Goal: Task Accomplishment & Management: Use online tool/utility

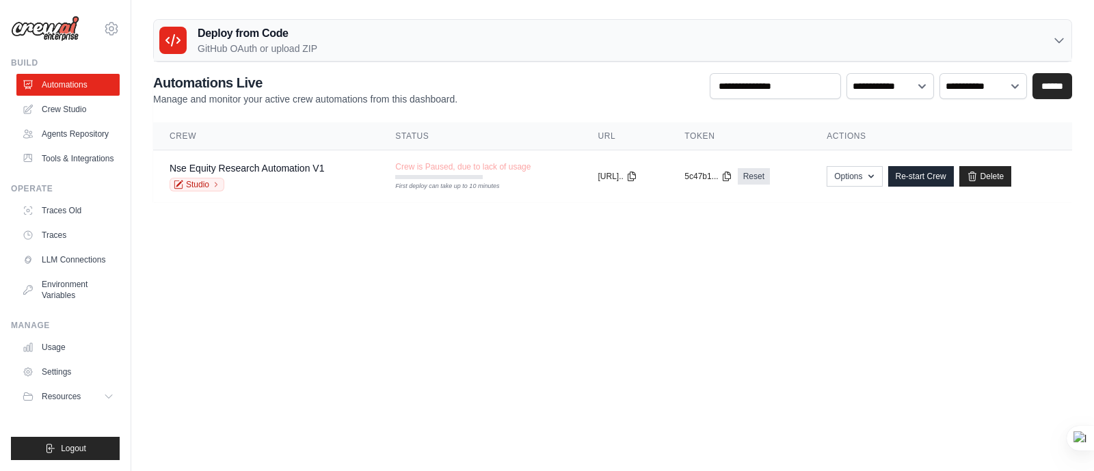
click at [621, 250] on body "pgpm2025.ankitb@spjimr.org Settings Build Automations" at bounding box center [547, 235] width 1094 height 471
click at [51, 87] on link "Automations" at bounding box center [69, 85] width 103 height 22
click at [80, 111] on link "Crew Studio" at bounding box center [69, 109] width 103 height 22
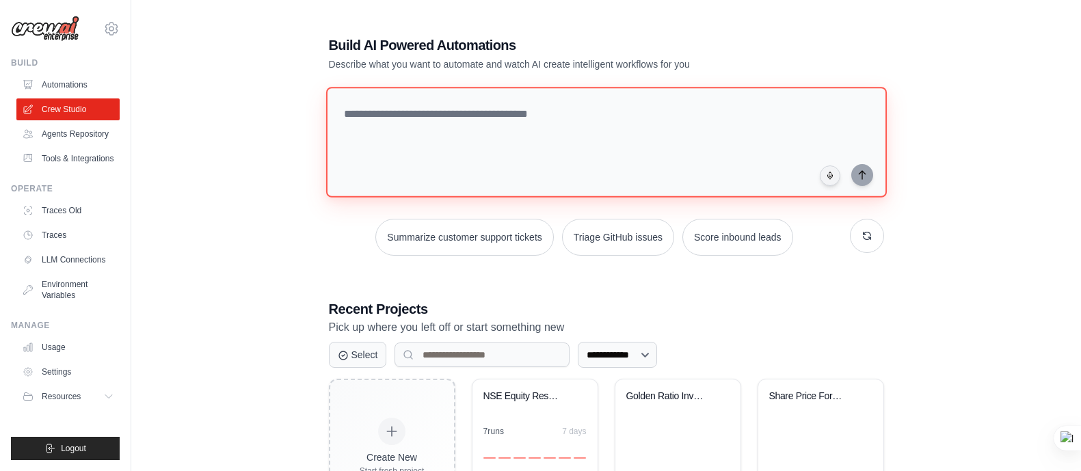
click at [451, 133] on textarea at bounding box center [605, 142] width 561 height 111
paste textarea "**********"
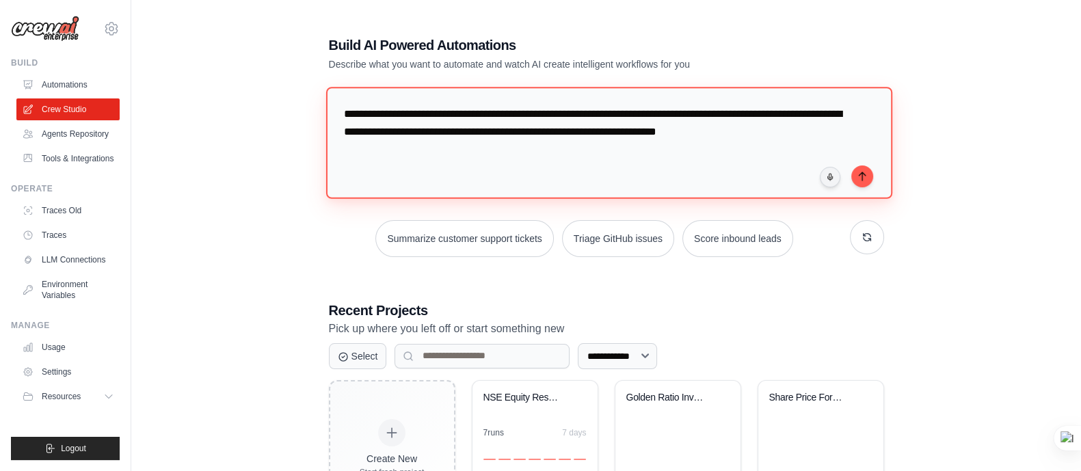
drag, startPoint x: 832, startPoint y: 135, endPoint x: 671, endPoint y: 135, distance: 160.7
click at [671, 135] on textarea "**********" at bounding box center [608, 142] width 566 height 111
type textarea "**********"
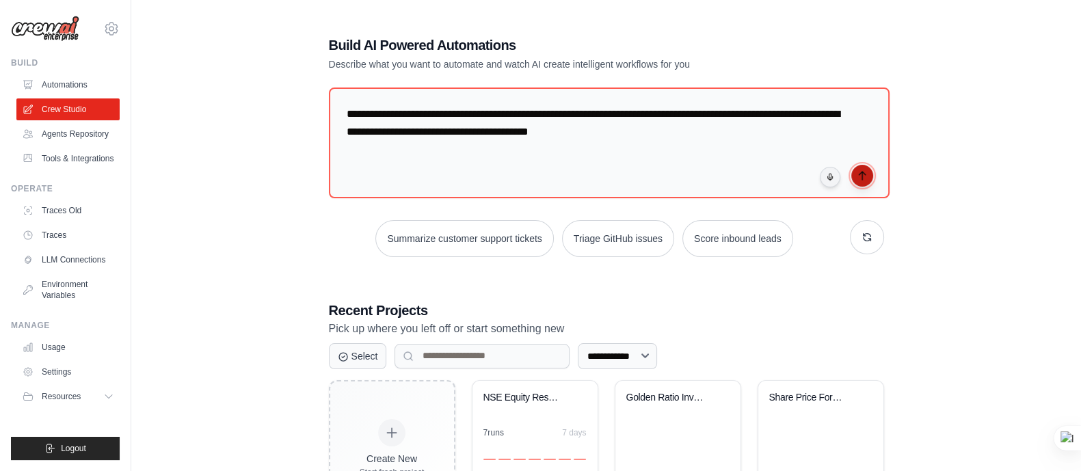
click at [862, 178] on icon "submit" at bounding box center [862, 175] width 11 height 11
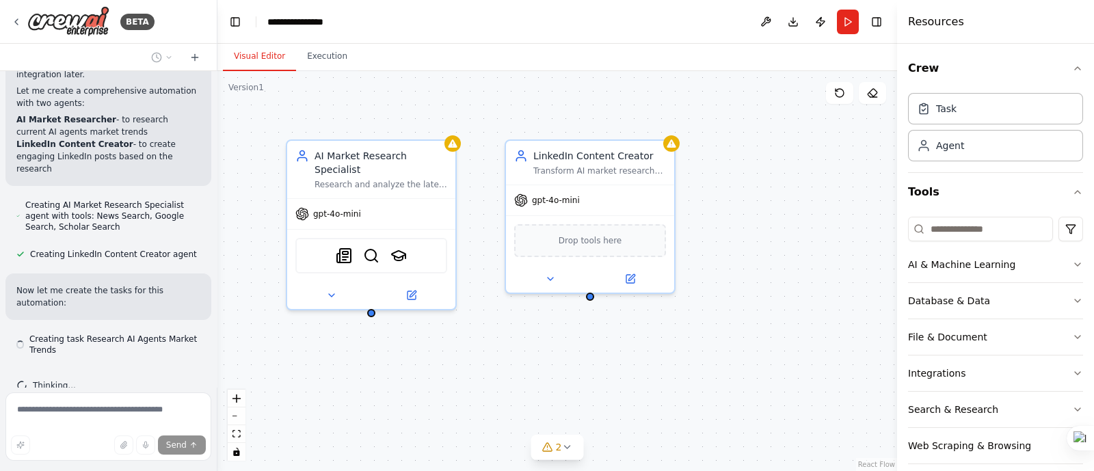
scroll to position [985, 0]
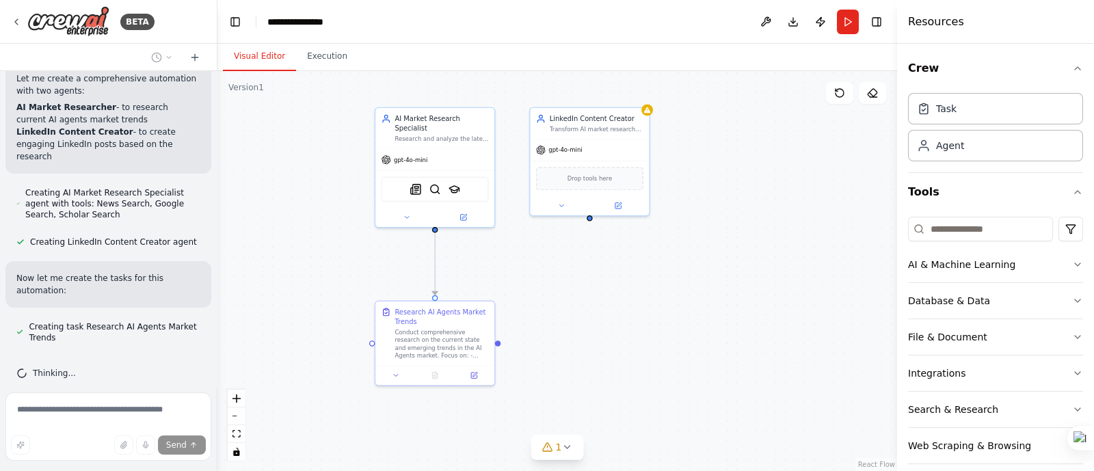
drag, startPoint x: 708, startPoint y: 322, endPoint x: 663, endPoint y: 281, distance: 60.5
click at [663, 281] on div ".deletable-edge-delete-btn { width: 20px; height: 20px; border: 0px solid #ffff…" at bounding box center [557, 271] width 680 height 400
click at [564, 457] on button "1" at bounding box center [557, 447] width 53 height 25
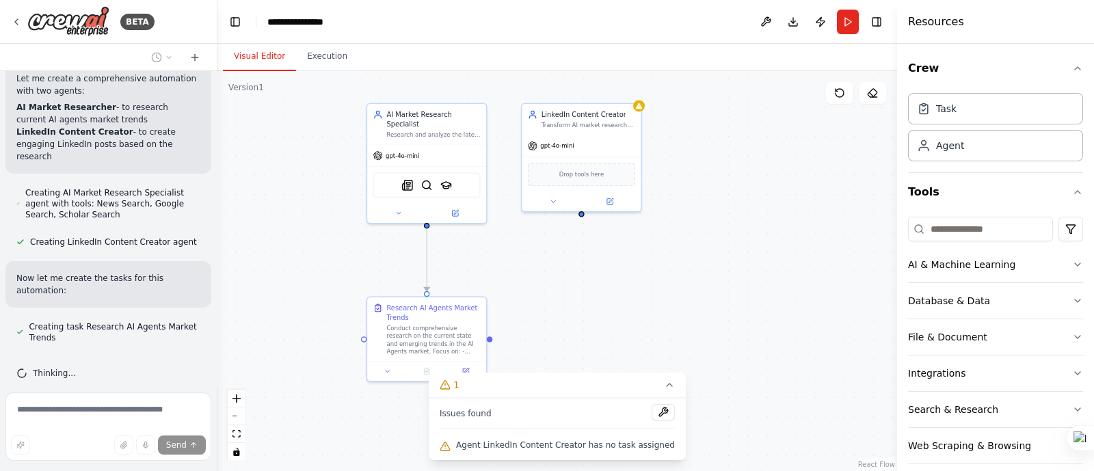
click at [574, 452] on div "Agent LinkedIn Content Creator has no task assigned" at bounding box center [557, 446] width 235 height 18
click at [745, 319] on div ".deletable-edge-delete-btn { width: 20px; height: 20px; border: 0px solid #ffff…" at bounding box center [557, 271] width 680 height 400
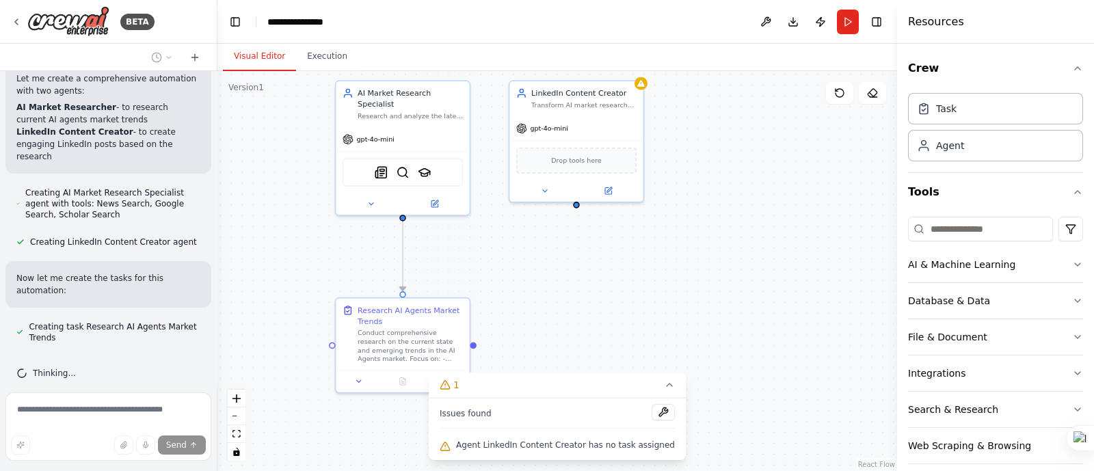
click at [727, 259] on div ".deletable-edge-delete-btn { width: 20px; height: 20px; border: 0px solid #ffff…" at bounding box center [557, 271] width 680 height 400
click at [664, 384] on icon at bounding box center [669, 384] width 11 height 11
click at [700, 354] on div ".deletable-edge-delete-btn { width: 20px; height: 20px; border: 0px solid #ffff…" at bounding box center [557, 271] width 680 height 400
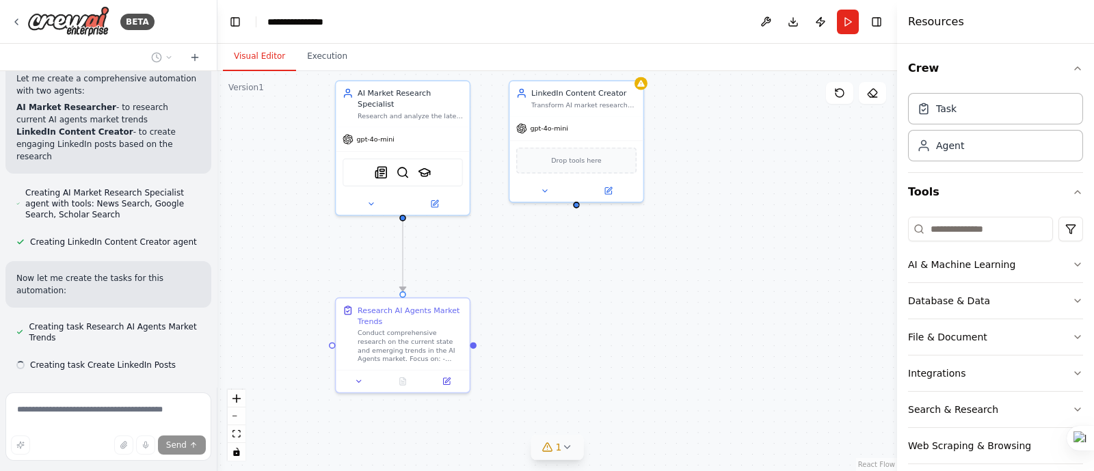
scroll to position [1012, 0]
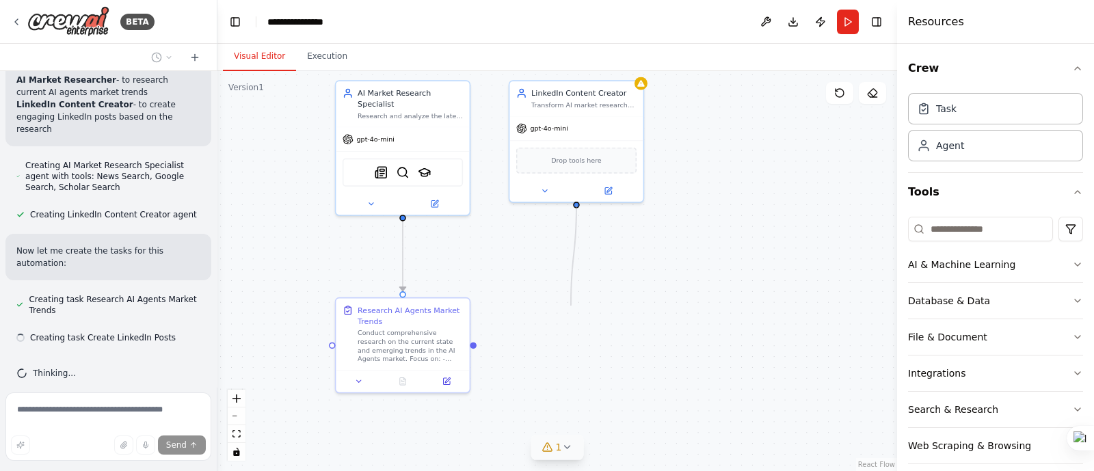
drag, startPoint x: 578, startPoint y: 202, endPoint x: 571, endPoint y: 306, distance: 104.2
click at [571, 306] on div ".deletable-edge-delete-btn { width: 20px; height: 20px; border: 0px solid #ffff…" at bounding box center [557, 271] width 680 height 400
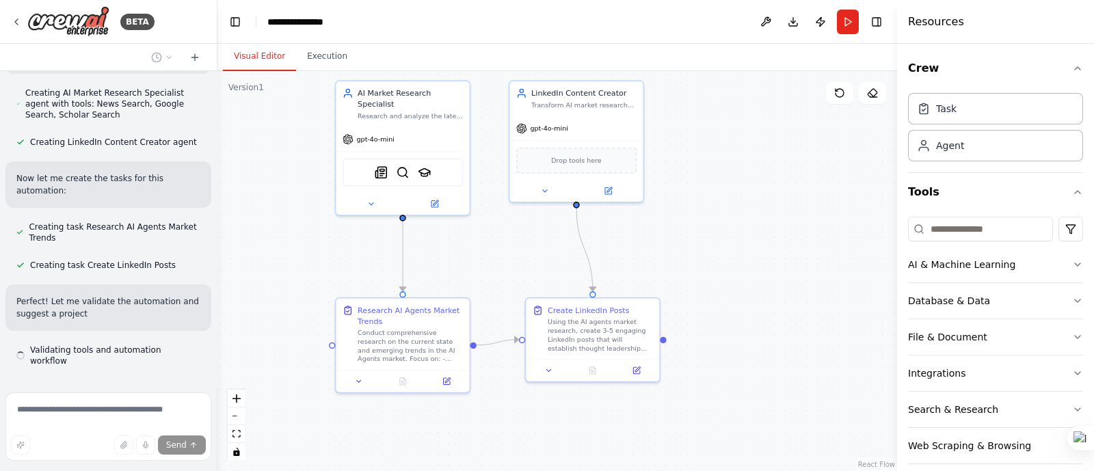
scroll to position [1097, 0]
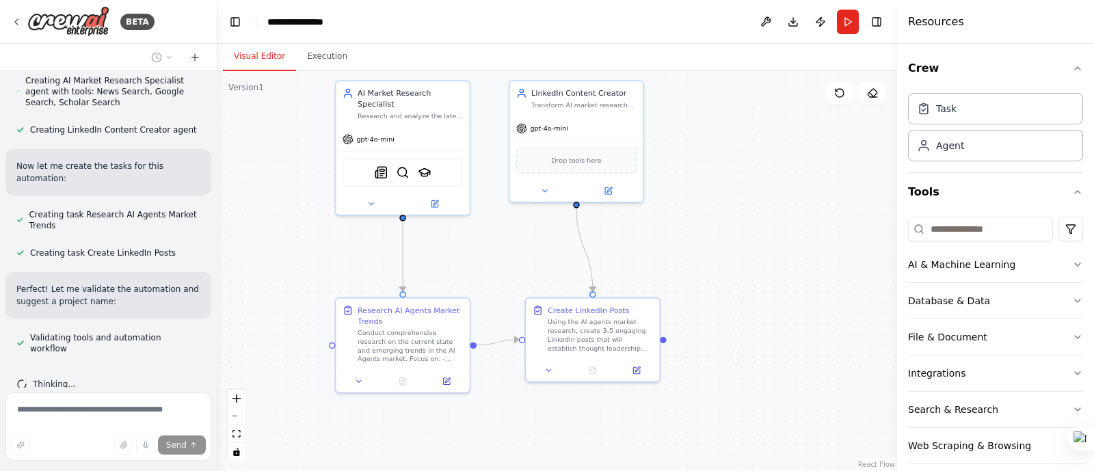
click at [728, 123] on div ".deletable-edge-delete-btn { width: 20px; height: 20px; border: 0px solid #ffff…" at bounding box center [557, 271] width 680 height 400
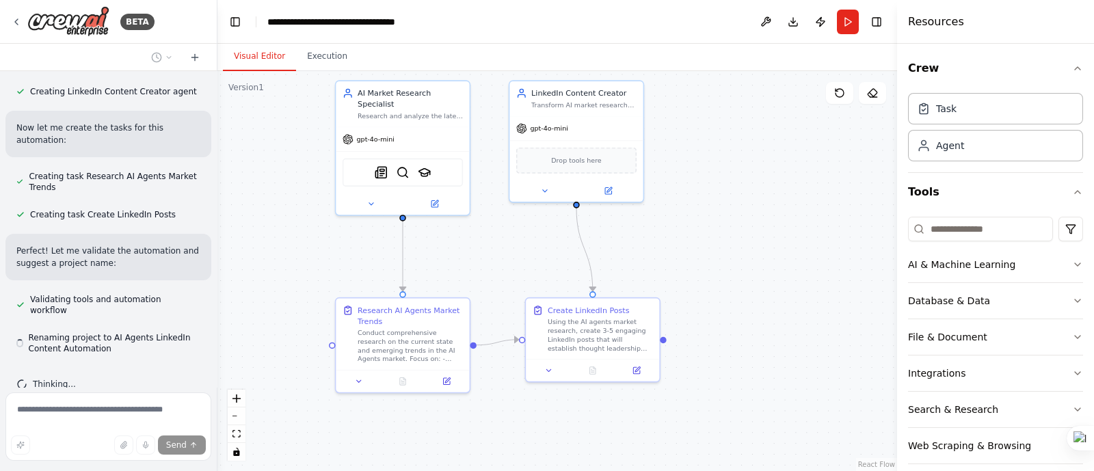
drag, startPoint x: 728, startPoint y: 123, endPoint x: 699, endPoint y: 183, distance: 66.7
click at [699, 183] on div ".deletable-edge-delete-btn { width: 20px; height: 20px; border: 0px solid #ffff…" at bounding box center [557, 271] width 680 height 400
click at [930, 142] on div "Agent" at bounding box center [940, 145] width 47 height 14
click at [766, 265] on div ".deletable-edge-delete-btn { width: 20px; height: 20px; border: 0px solid #ffff…" at bounding box center [557, 271] width 680 height 400
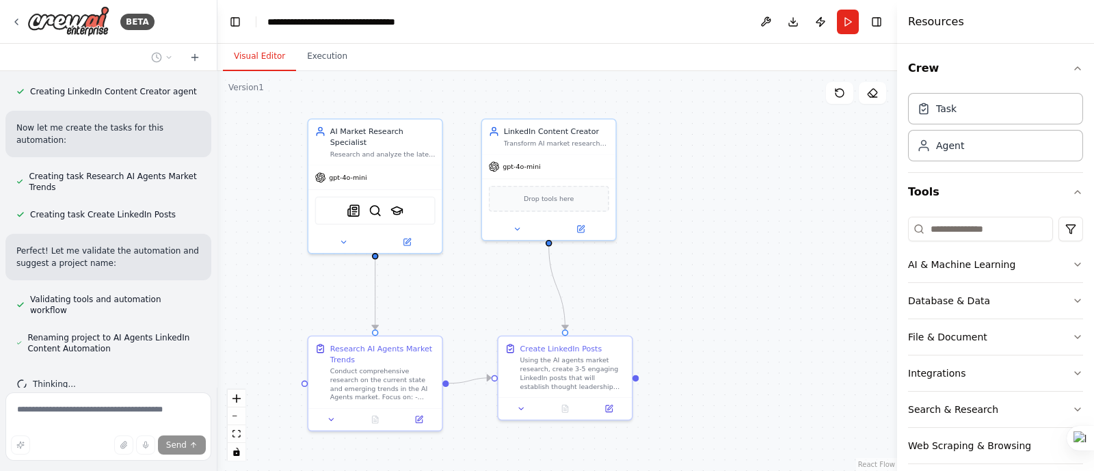
drag, startPoint x: 766, startPoint y: 267, endPoint x: 741, endPoint y: 282, distance: 28.8
click at [741, 282] on div ".deletable-edge-delete-btn { width: 20px; height: 20px; border: 0px solid #ffff…" at bounding box center [557, 271] width 680 height 400
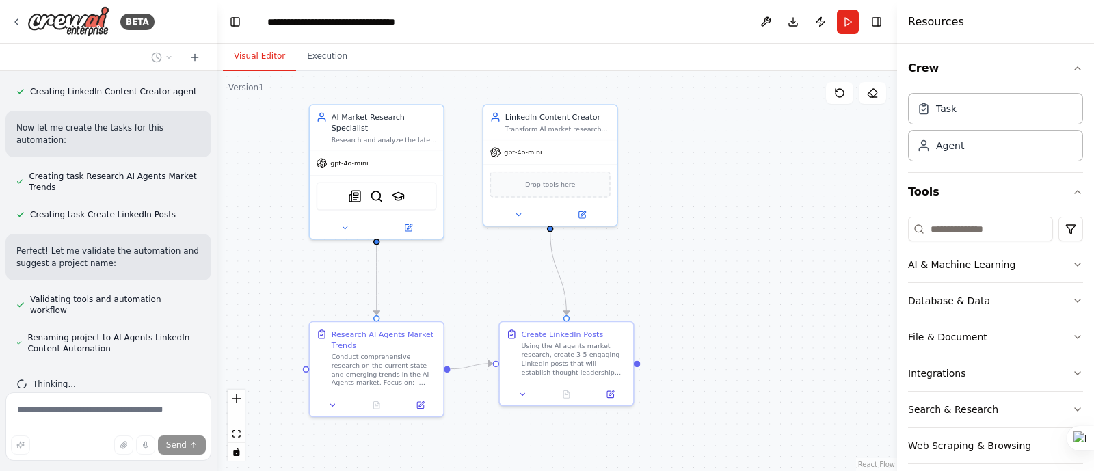
click at [645, 360] on div ".deletable-edge-delete-btn { width: 20px; height: 20px; border: 0px solid #ffff…" at bounding box center [557, 271] width 680 height 400
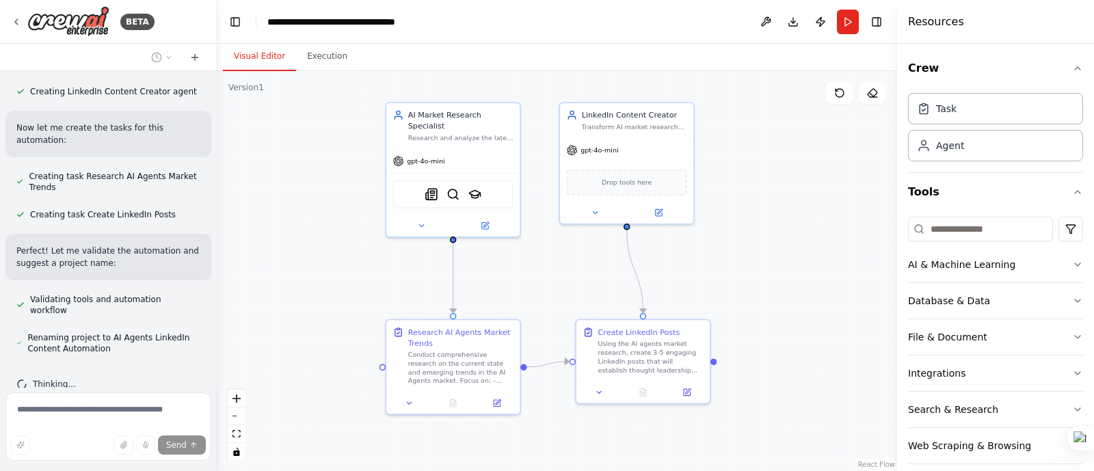
drag, startPoint x: 641, startPoint y: 364, endPoint x: 724, endPoint y: 363, distance: 82.7
click at [724, 363] on div ".deletable-edge-delete-btn { width: 20px; height: 20px; border: 0px solid #ffff…" at bounding box center [557, 271] width 680 height 400
click at [726, 363] on div ".deletable-edge-delete-btn { width: 20px; height: 20px; border: 0px solid #ffff…" at bounding box center [557, 271] width 680 height 400
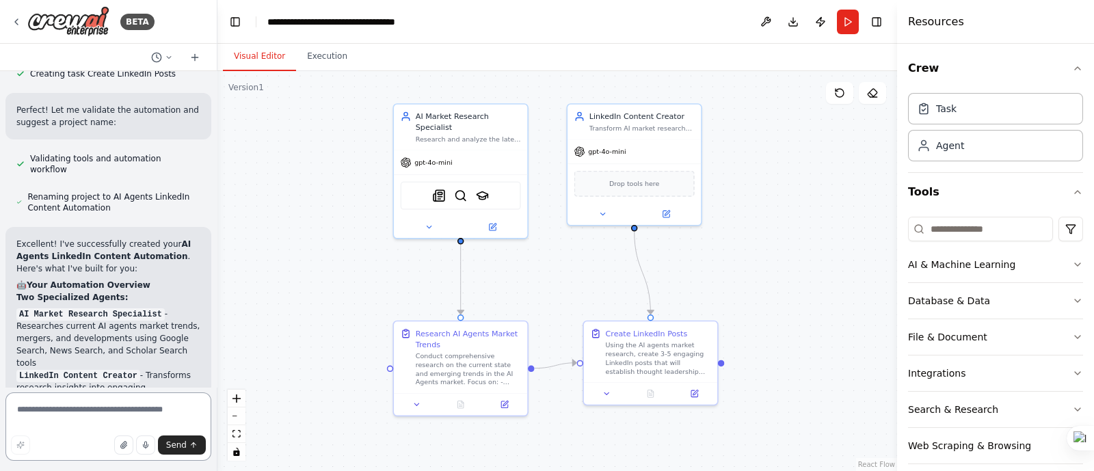
scroll to position [1016, 0]
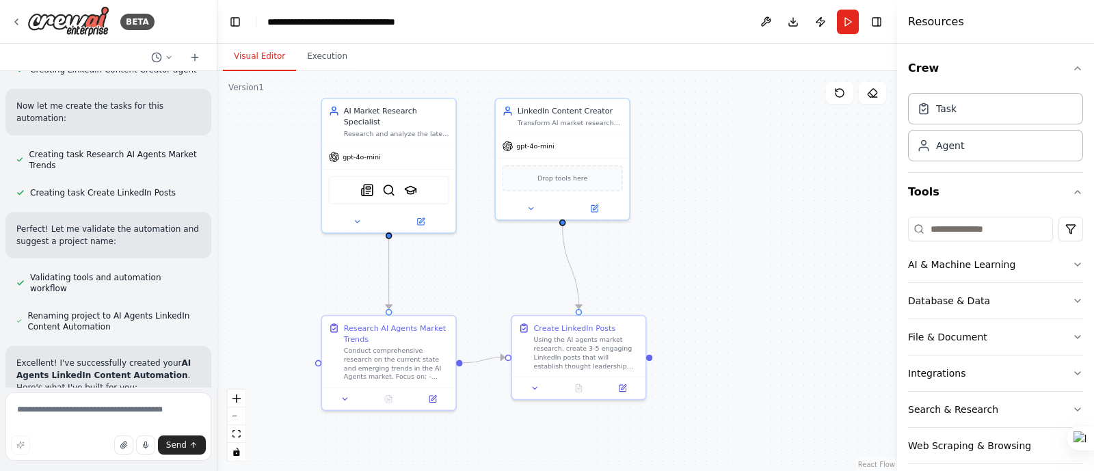
drag, startPoint x: 800, startPoint y: 247, endPoint x: 728, endPoint y: 241, distance: 72.0
click at [728, 241] on div ".deletable-edge-delete-btn { width: 20px; height: 20px; border: 0px solid #ffff…" at bounding box center [557, 271] width 680 height 400
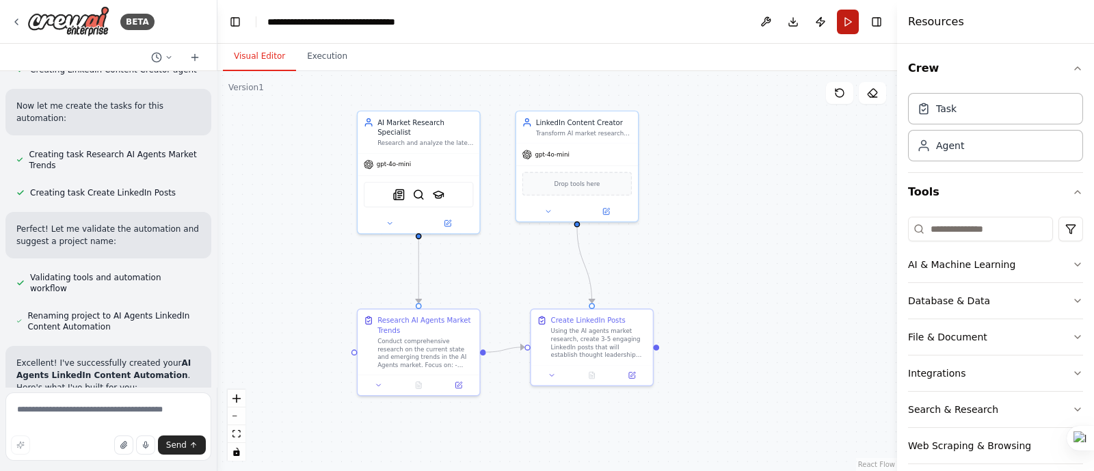
click at [846, 32] on button "Run" at bounding box center [848, 22] width 22 height 25
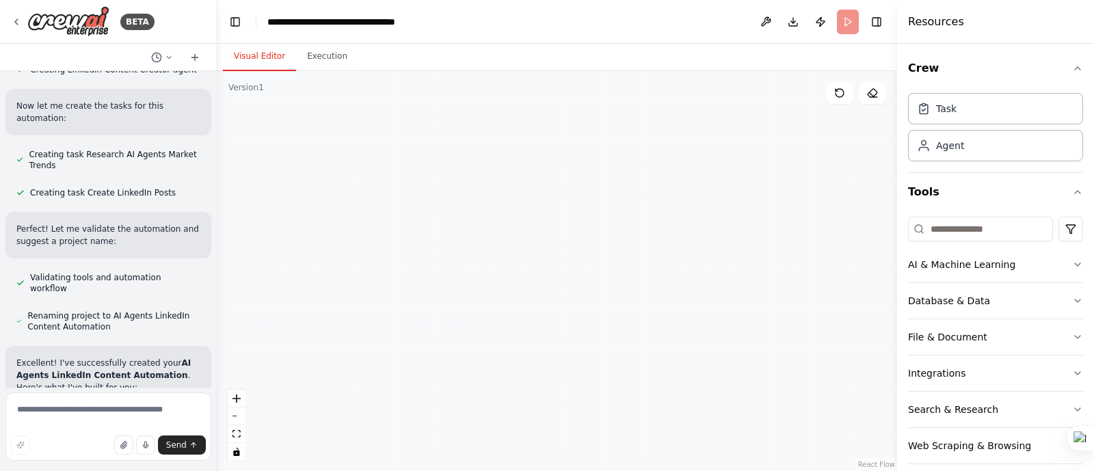
click at [849, 21] on header "**********" at bounding box center [557, 22] width 680 height 44
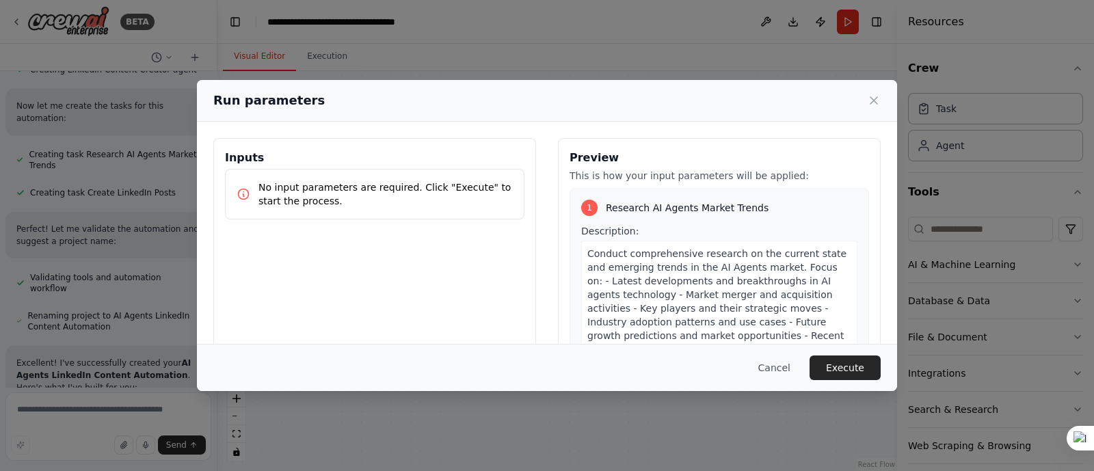
click at [310, 56] on div "Run parameters Inputs No input parameters are required. Click "Execute" to star…" at bounding box center [547, 235] width 1094 height 471
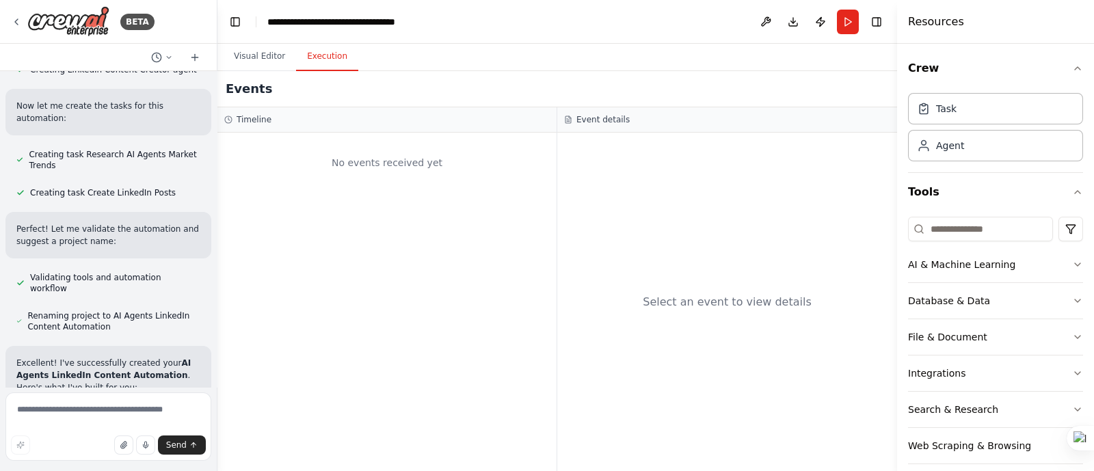
click at [330, 64] on button "Execution" at bounding box center [327, 56] width 62 height 29
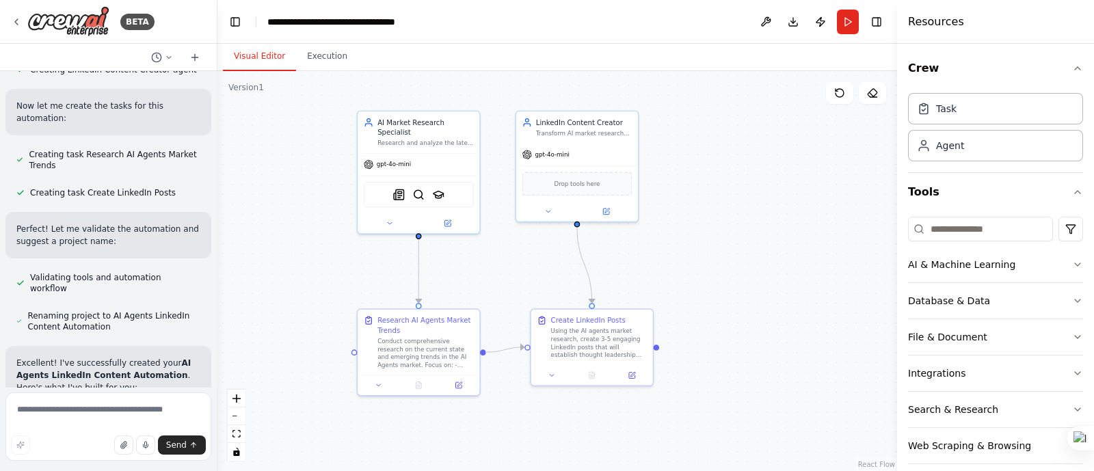
click at [265, 56] on button "Visual Editor" at bounding box center [259, 56] width 73 height 29
click at [850, 25] on button "Run" at bounding box center [848, 22] width 22 height 25
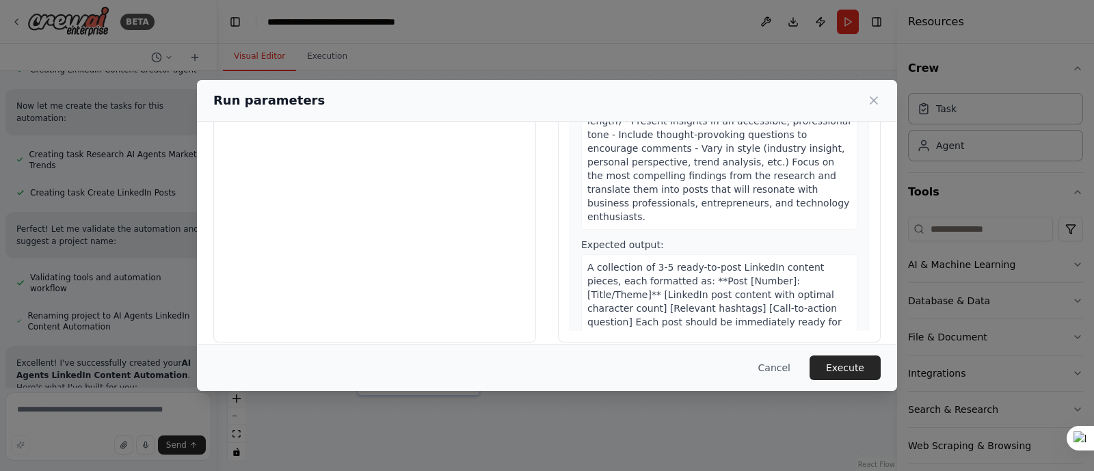
scroll to position [134, 0]
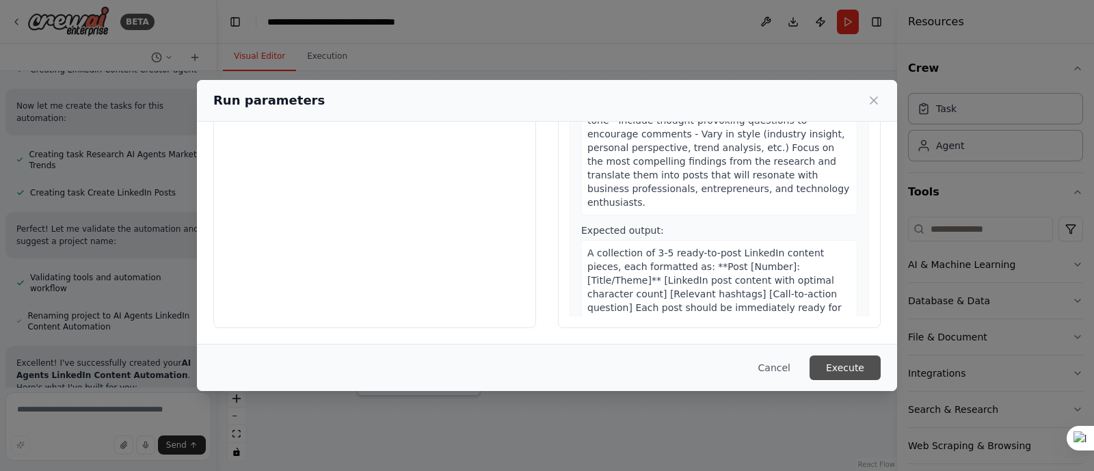
click at [836, 362] on button "Execute" at bounding box center [845, 368] width 71 height 25
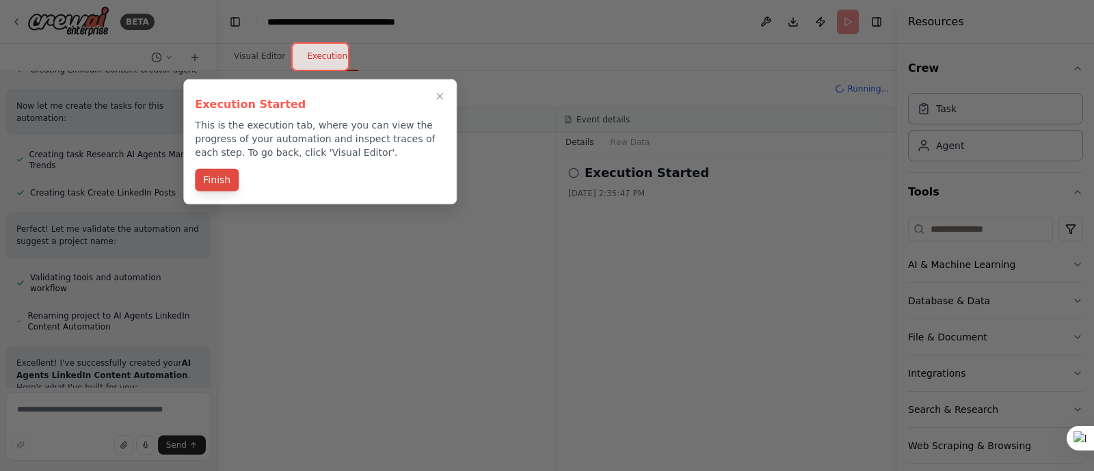
click at [224, 183] on button "Finish" at bounding box center [217, 180] width 44 height 23
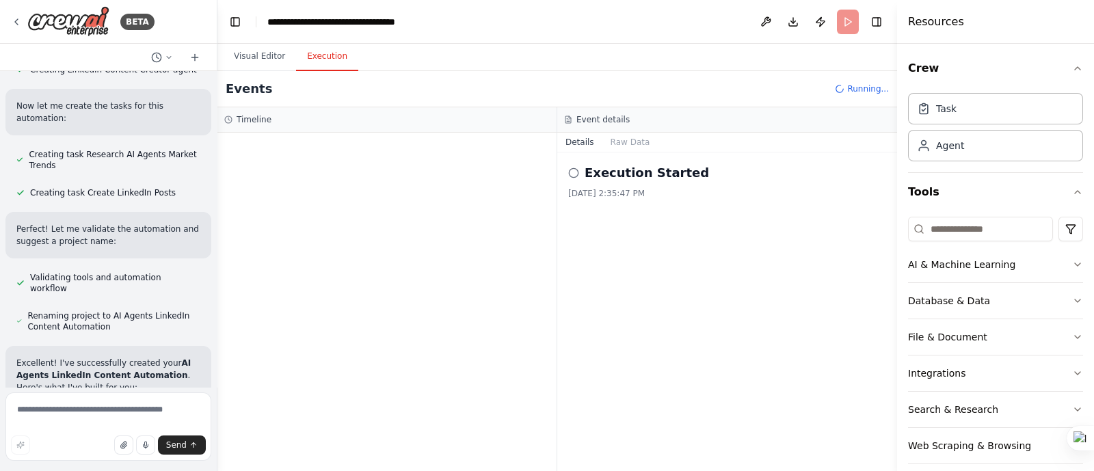
click at [572, 171] on icon at bounding box center [573, 173] width 11 height 11
click at [604, 175] on h2 "Execution Started" at bounding box center [647, 172] width 124 height 19
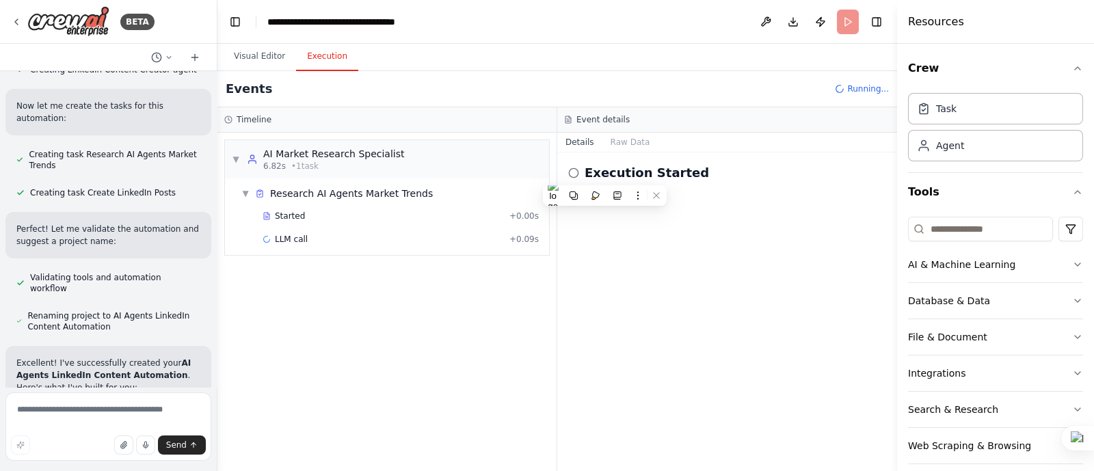
click at [574, 170] on icon at bounding box center [573, 173] width 11 height 11
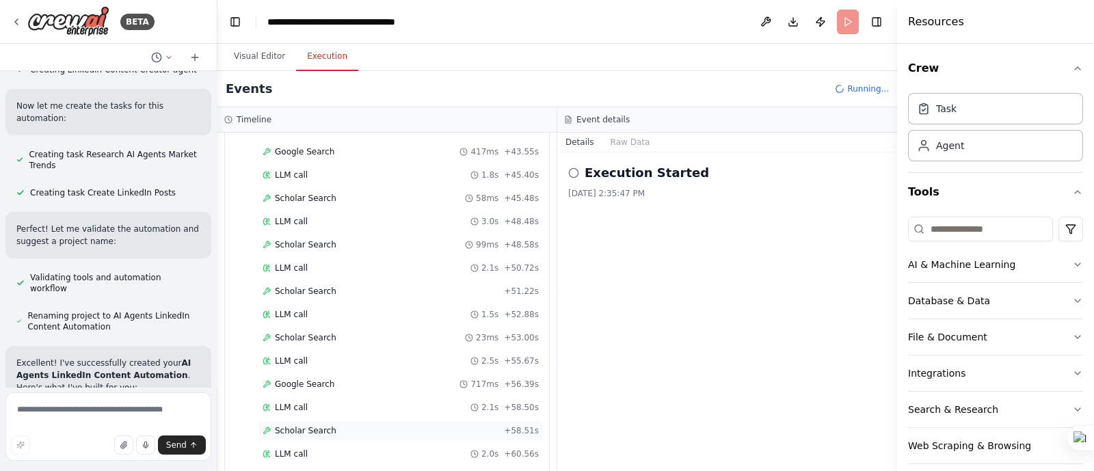
scroll to position [903, 0]
click at [127, 411] on textarea at bounding box center [108, 426] width 206 height 68
type textarea "****"
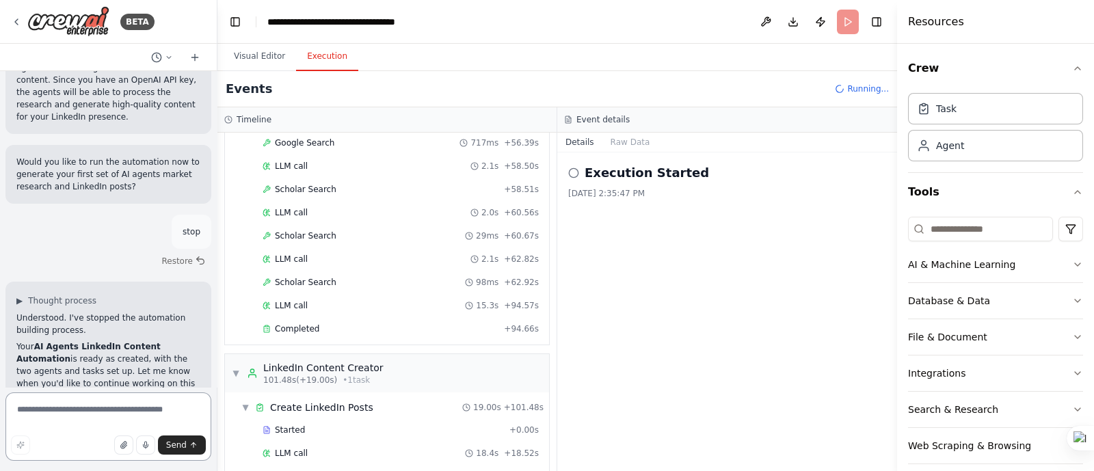
scroll to position [1072, 0]
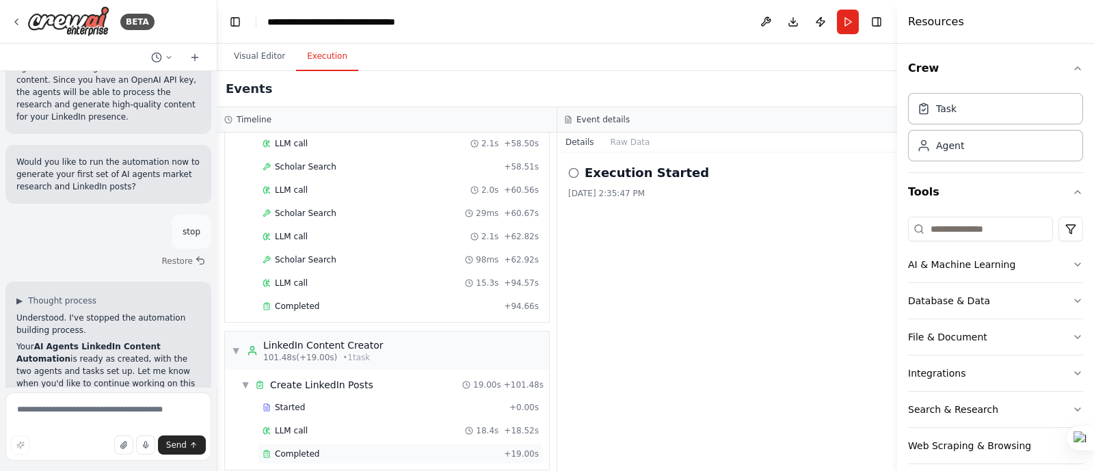
click at [397, 449] on div "Completed" at bounding box center [381, 454] width 236 height 11
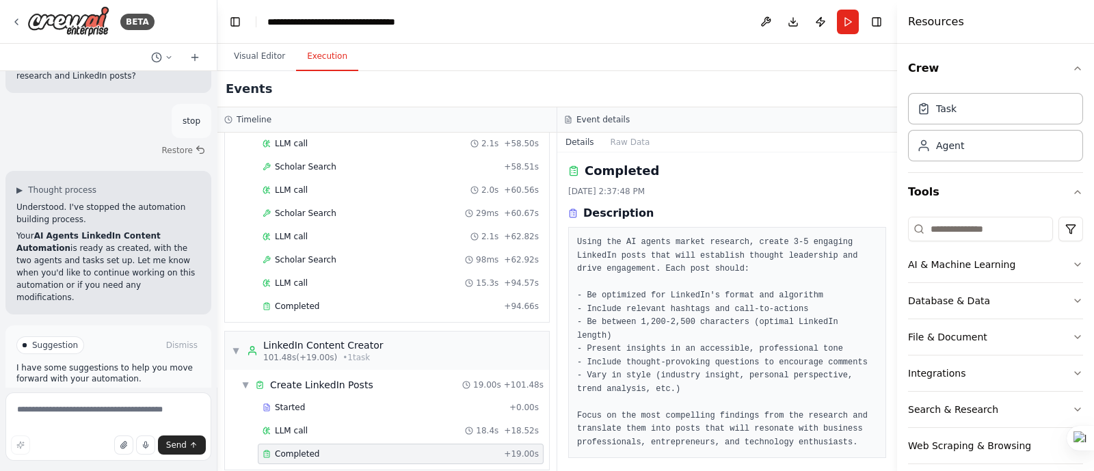
scroll to position [0, 0]
click at [88, 413] on textarea at bounding box center [108, 426] width 206 height 68
type textarea "**********"
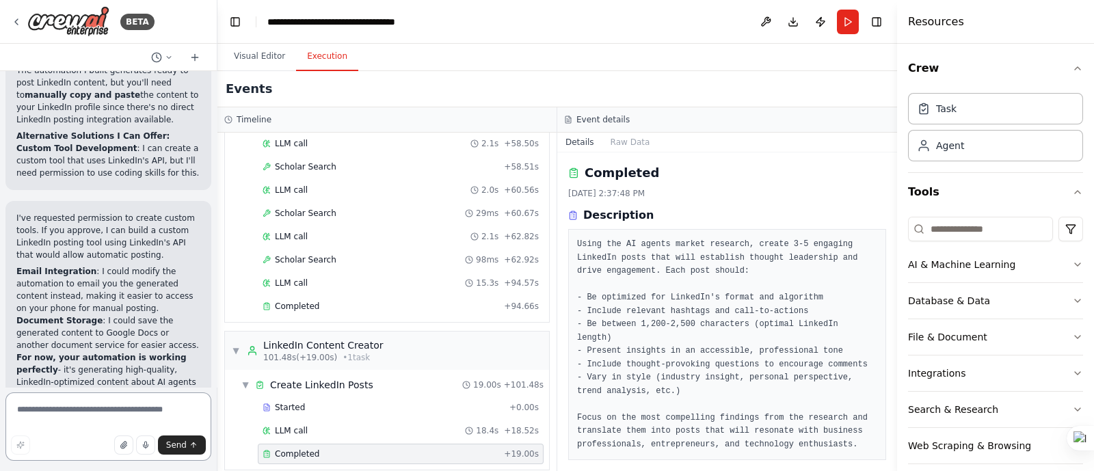
scroll to position [2710, 0]
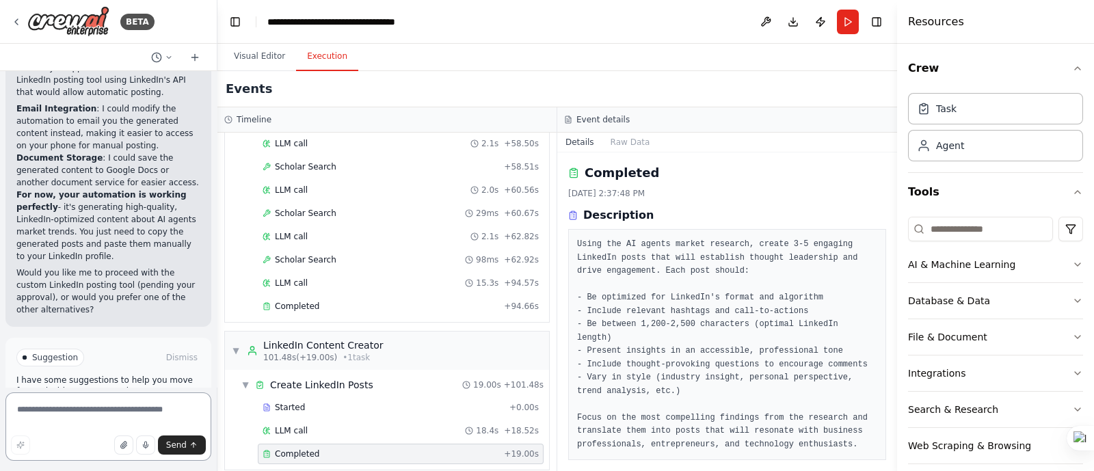
click at [118, 412] on textarea at bounding box center [108, 426] width 206 height 68
type textarea "**********"
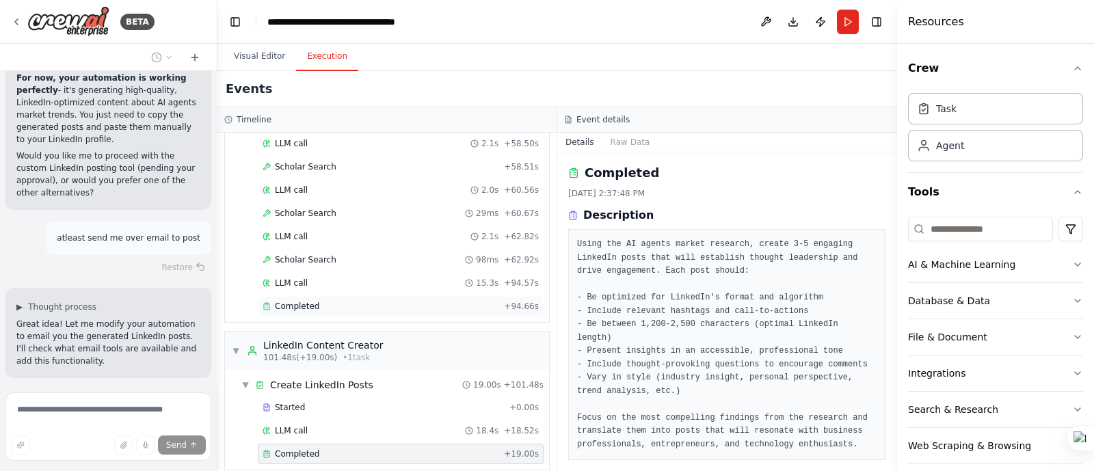
scroll to position [2839, 0]
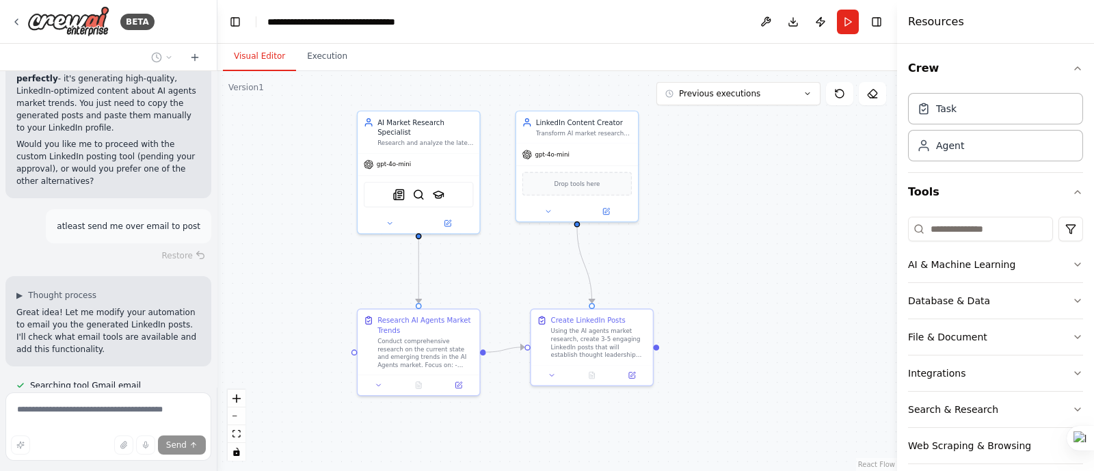
click at [254, 62] on button "Visual Editor" at bounding box center [259, 56] width 73 height 29
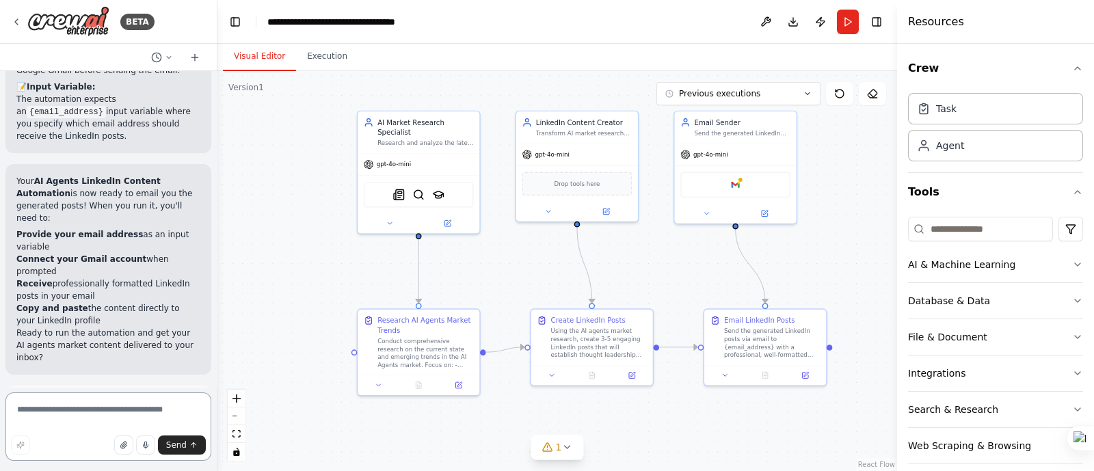
scroll to position [4316, 0]
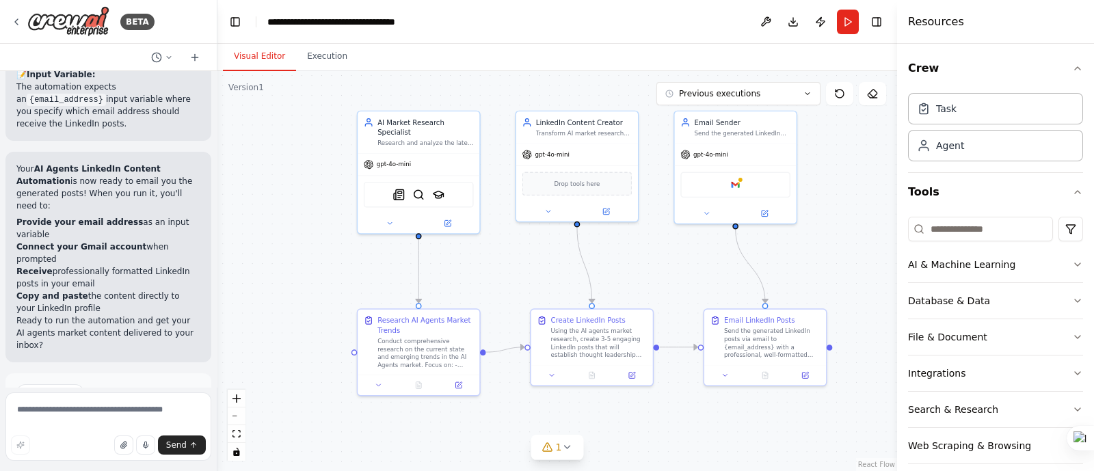
click at [124, 446] on span "Run Automation" at bounding box center [114, 451] width 66 height 11
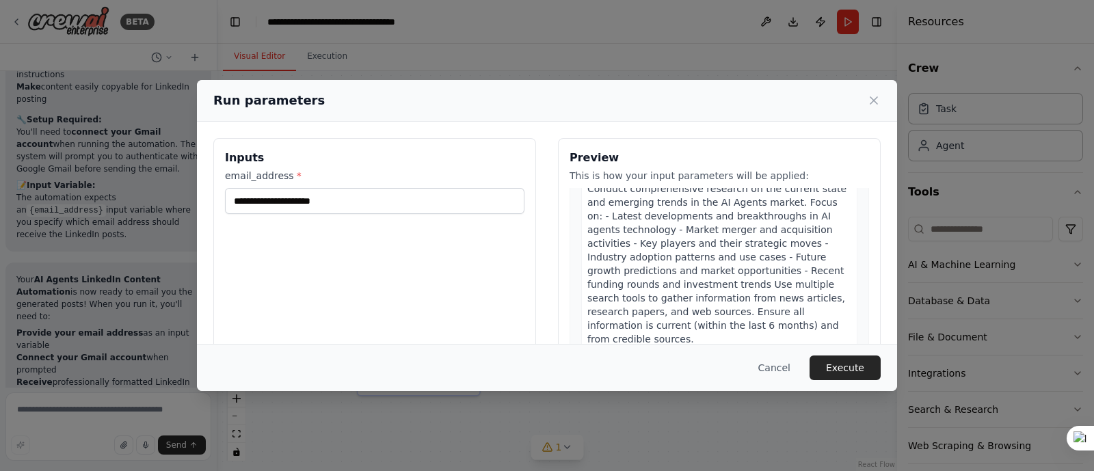
scroll to position [0, 0]
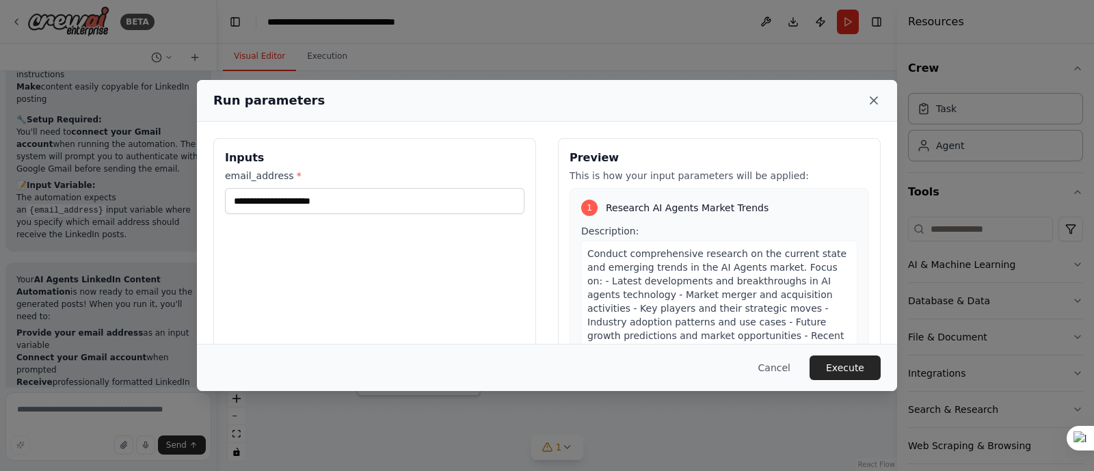
click at [869, 100] on icon at bounding box center [874, 101] width 14 height 14
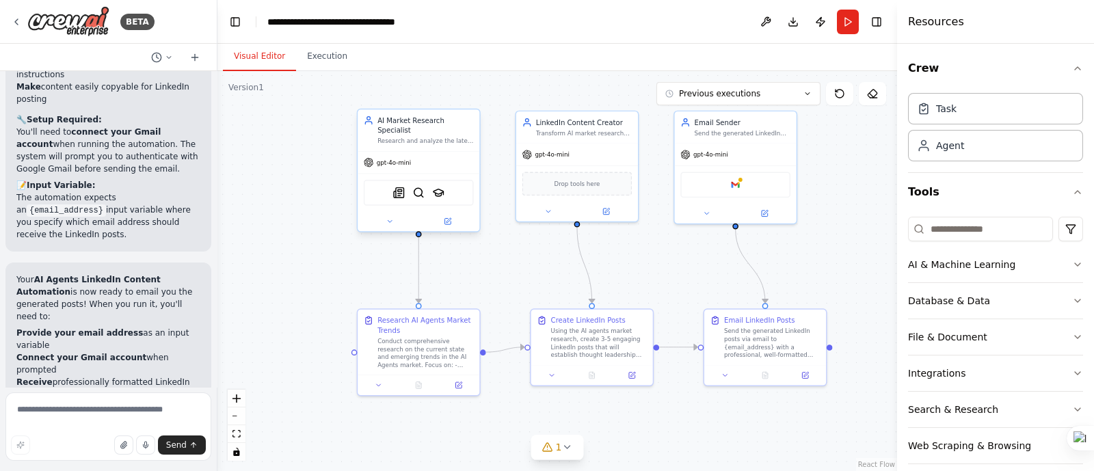
click at [435, 152] on div "gpt-4o-mini" at bounding box center [419, 163] width 122 height 22
click at [442, 152] on div "gpt-4o-mini" at bounding box center [419, 163] width 122 height 22
click at [447, 218] on icon at bounding box center [447, 221] width 6 height 6
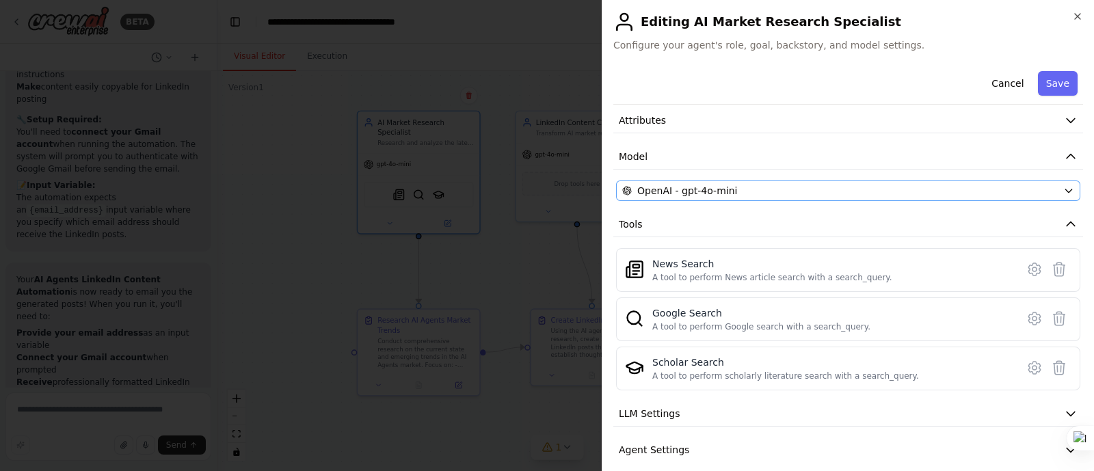
scroll to position [104, 0]
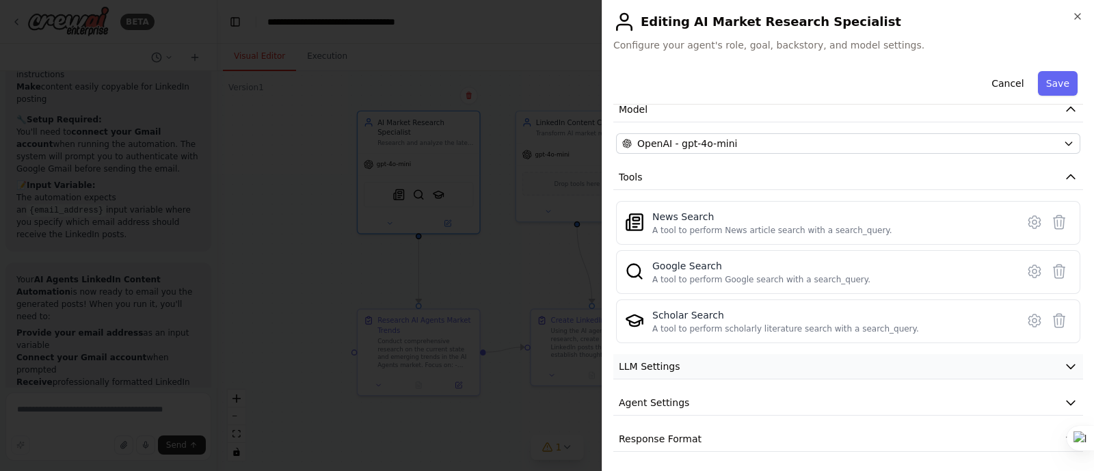
click at [818, 374] on button "LLM Settings" at bounding box center [848, 366] width 470 height 25
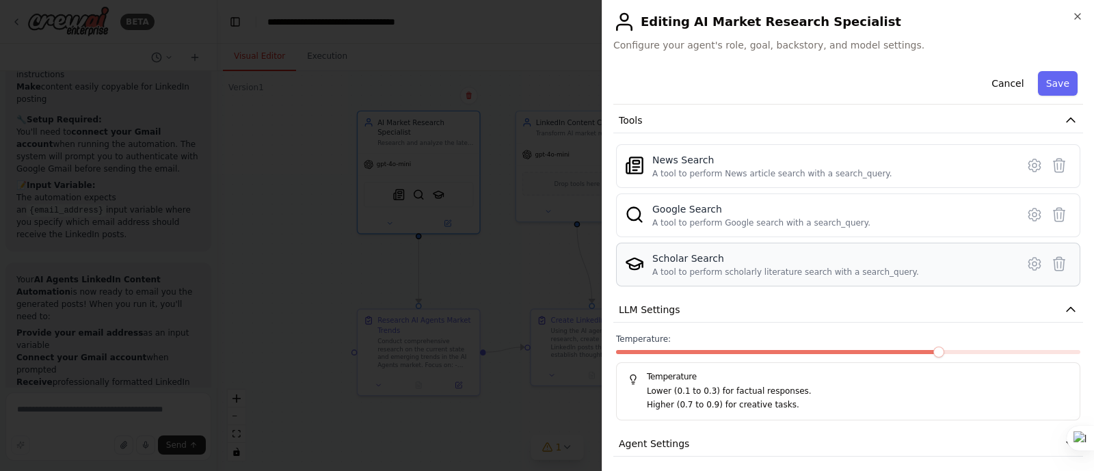
scroll to position [202, 0]
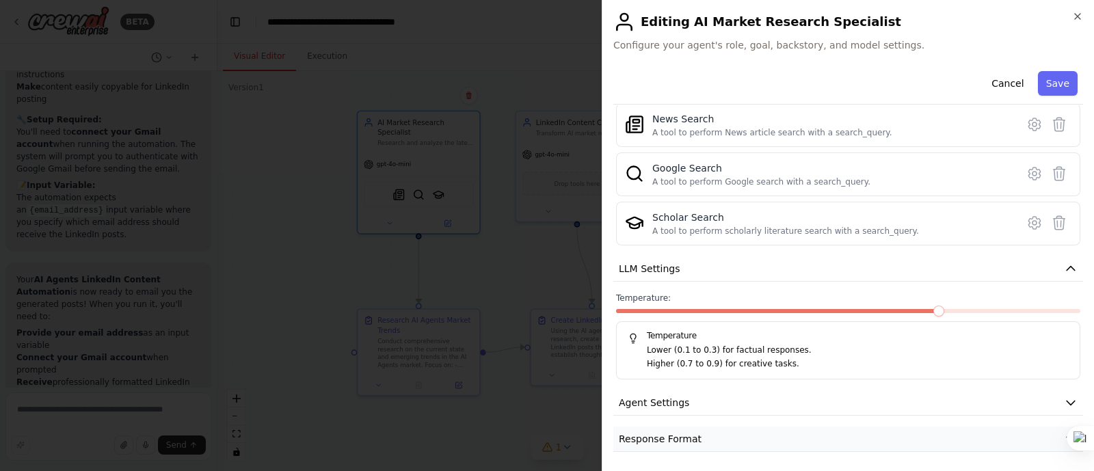
click at [746, 436] on button "Response Format" at bounding box center [848, 439] width 470 height 25
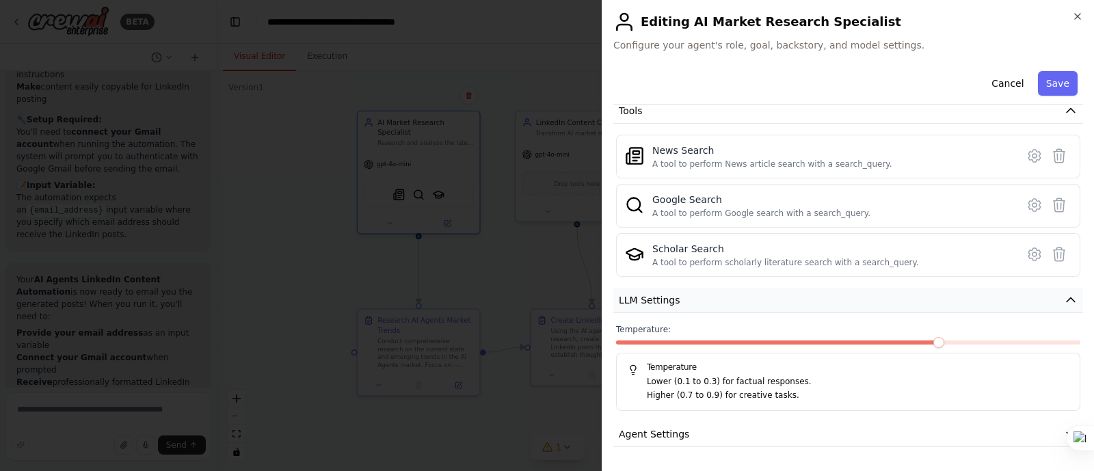
scroll to position [0, 0]
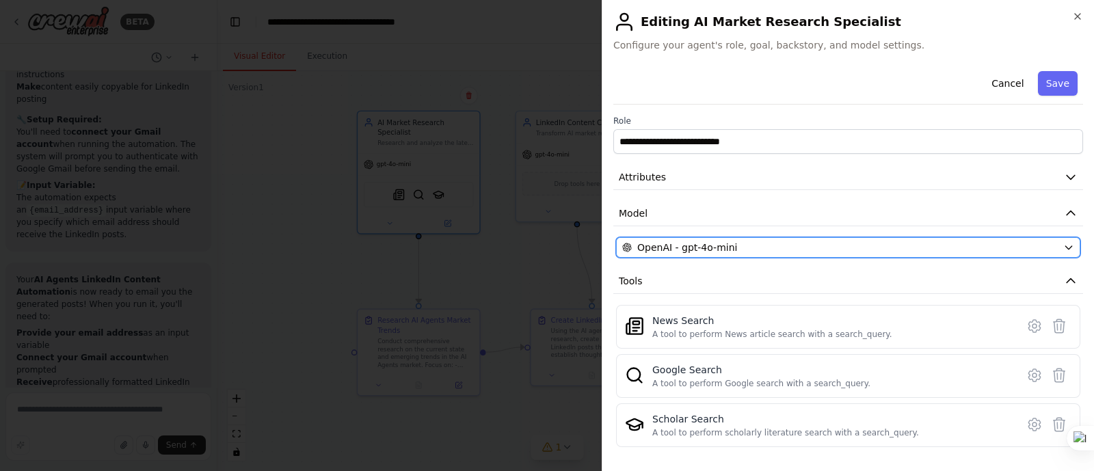
click at [1042, 250] on div "OpenAI - gpt-4o-mini" at bounding box center [840, 248] width 436 height 14
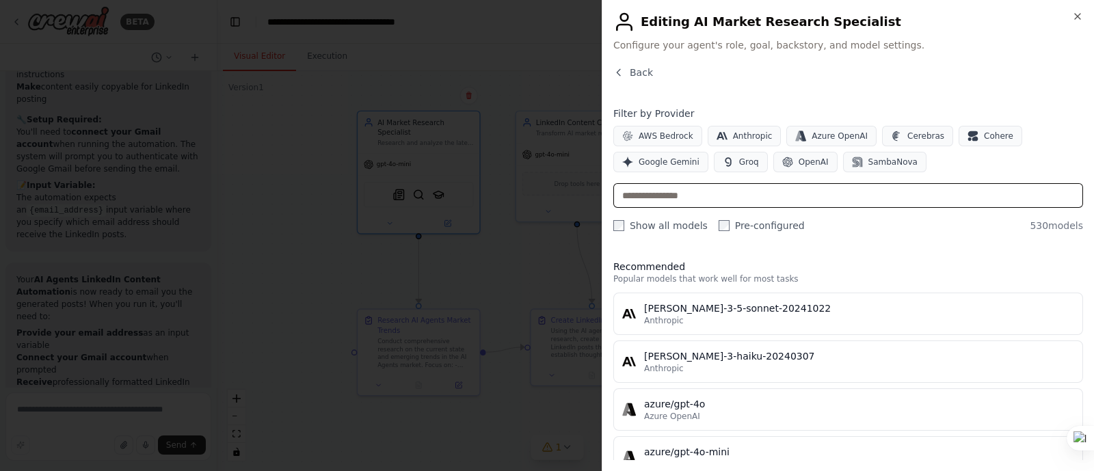
click at [677, 195] on input "text" at bounding box center [848, 195] width 470 height 25
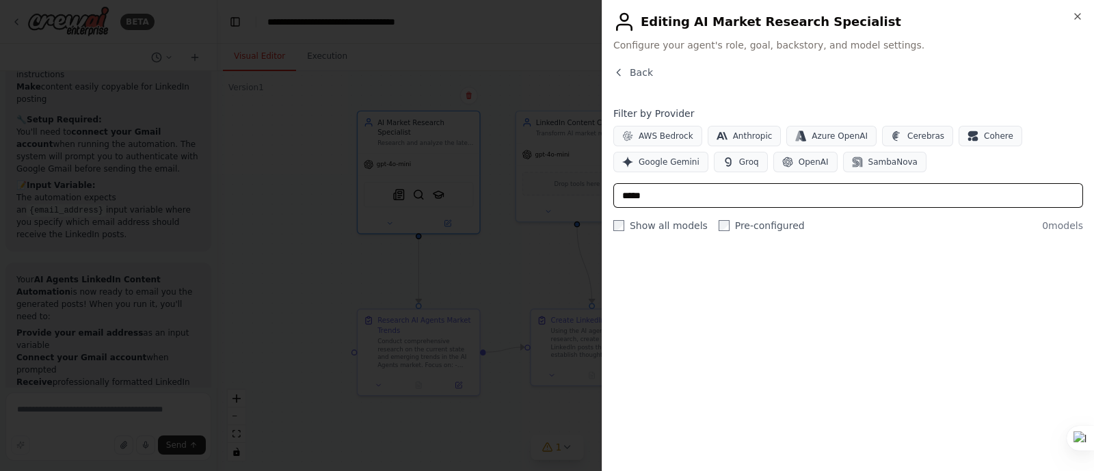
type input "****"
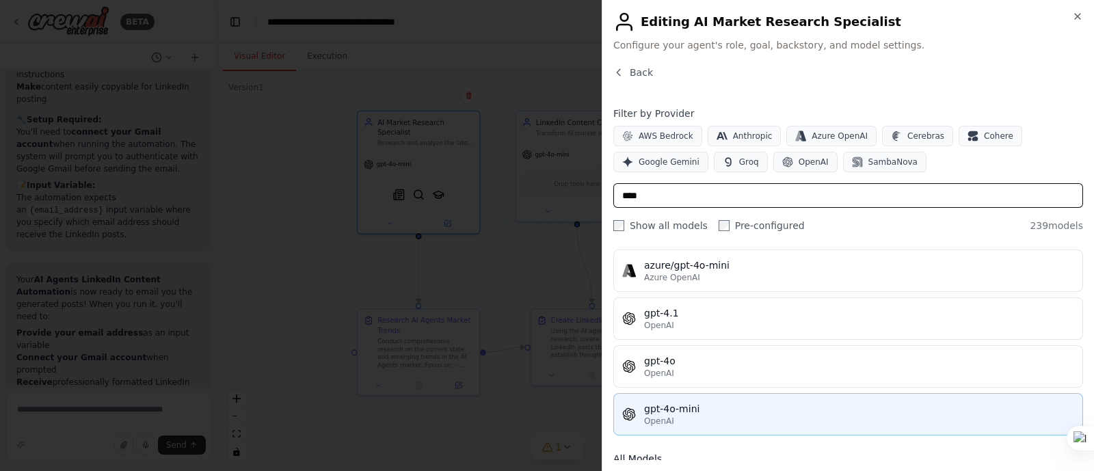
scroll to position [114, 0]
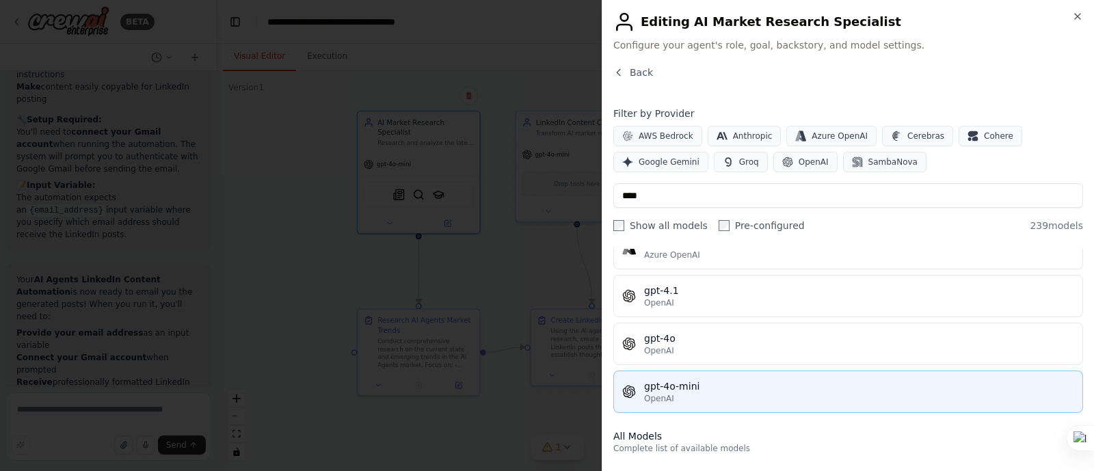
click at [732, 395] on div "OpenAI" at bounding box center [859, 398] width 430 height 11
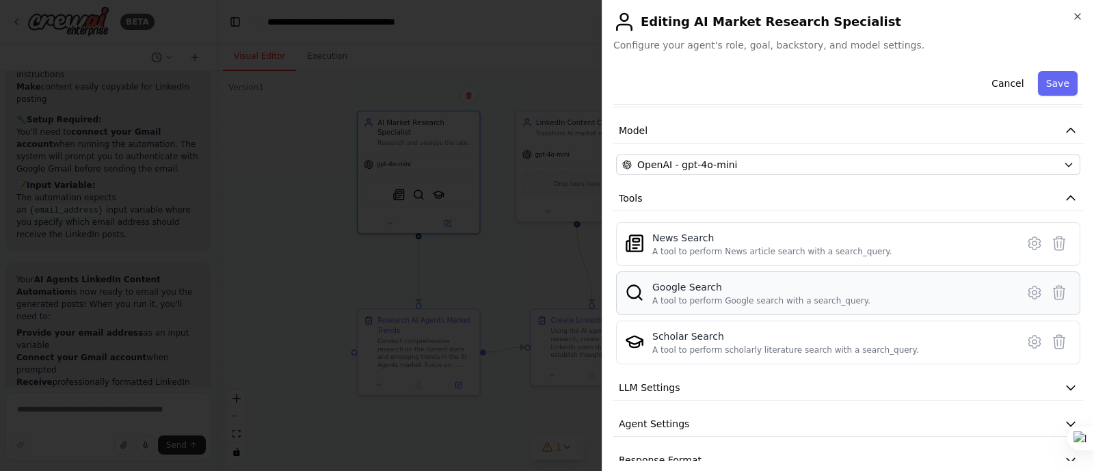
scroll to position [104, 0]
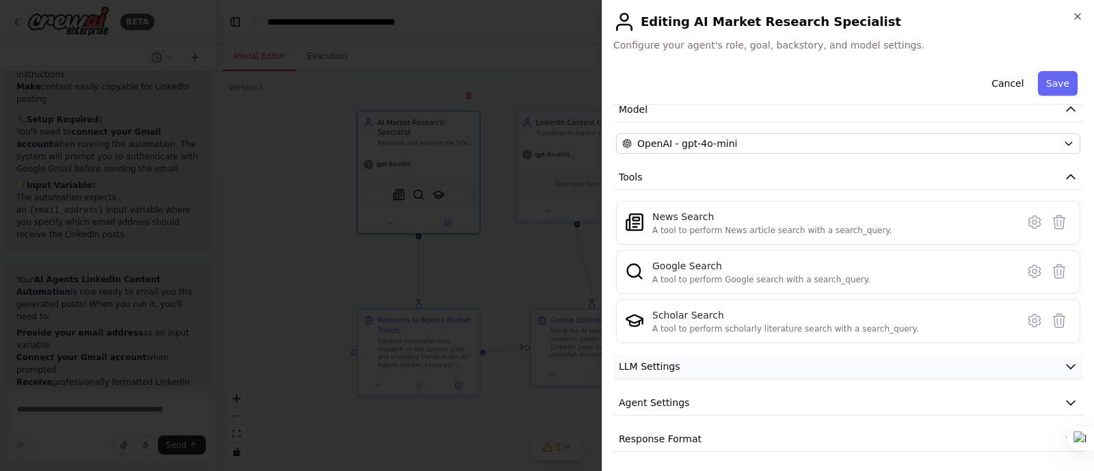
click at [757, 364] on button "LLM Settings" at bounding box center [848, 366] width 470 height 25
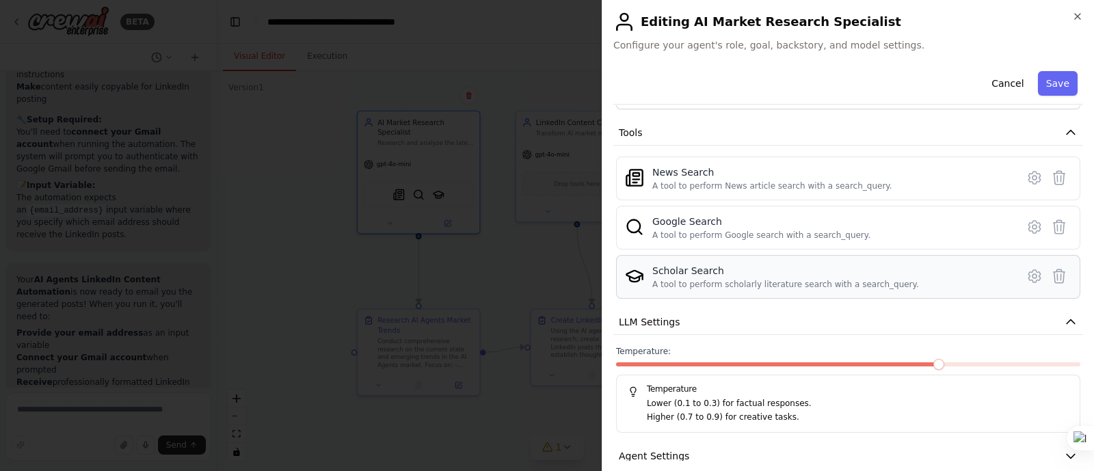
scroll to position [202, 0]
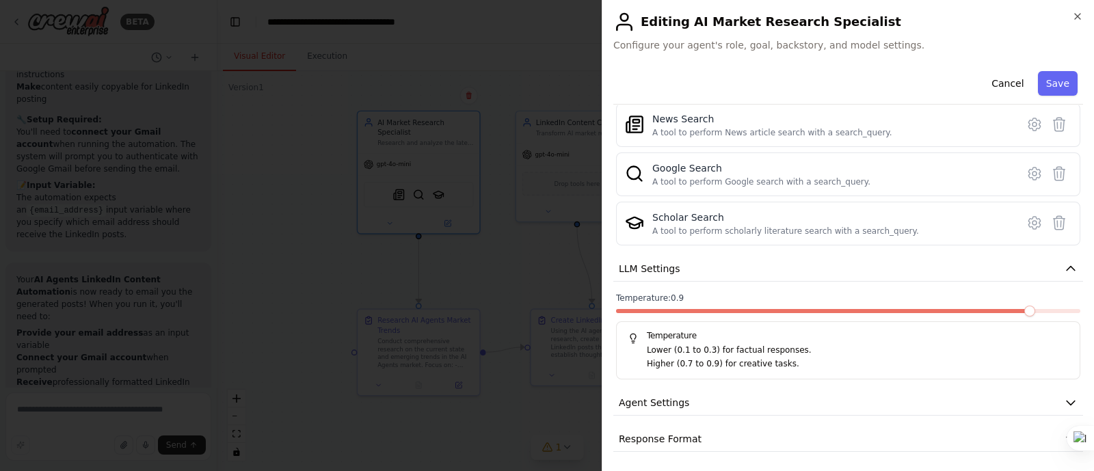
click at [1024, 312] on span at bounding box center [1029, 311] width 11 height 11
click at [797, 399] on button "Agent Settings" at bounding box center [848, 402] width 470 height 25
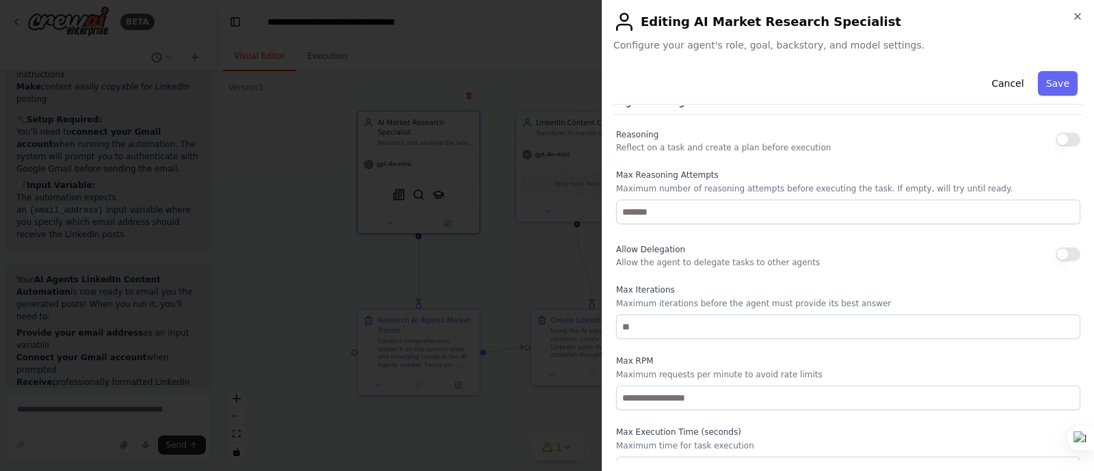
scroll to position [486, 0]
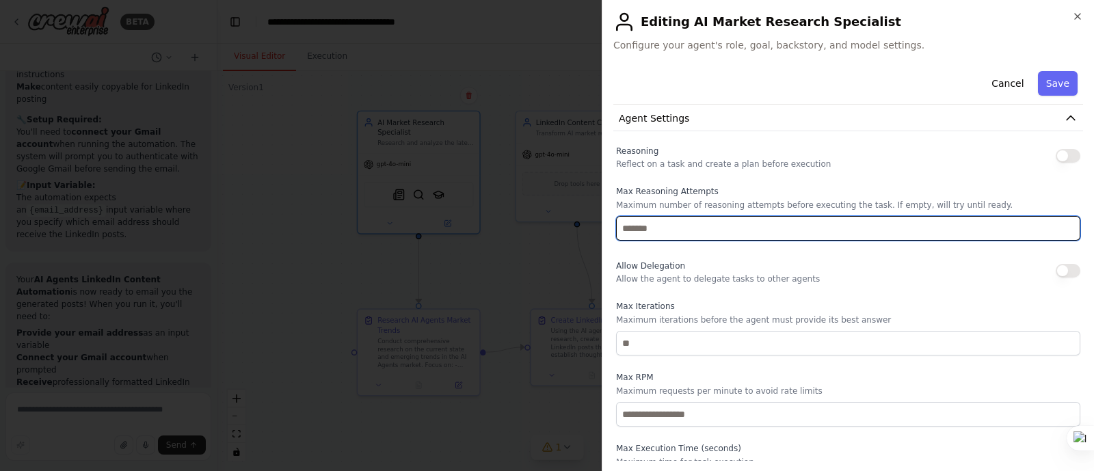
click at [708, 232] on input "number" at bounding box center [848, 228] width 464 height 25
click at [1052, 220] on input "*" at bounding box center [848, 228] width 464 height 25
click at [1055, 224] on input "*" at bounding box center [848, 228] width 464 height 25
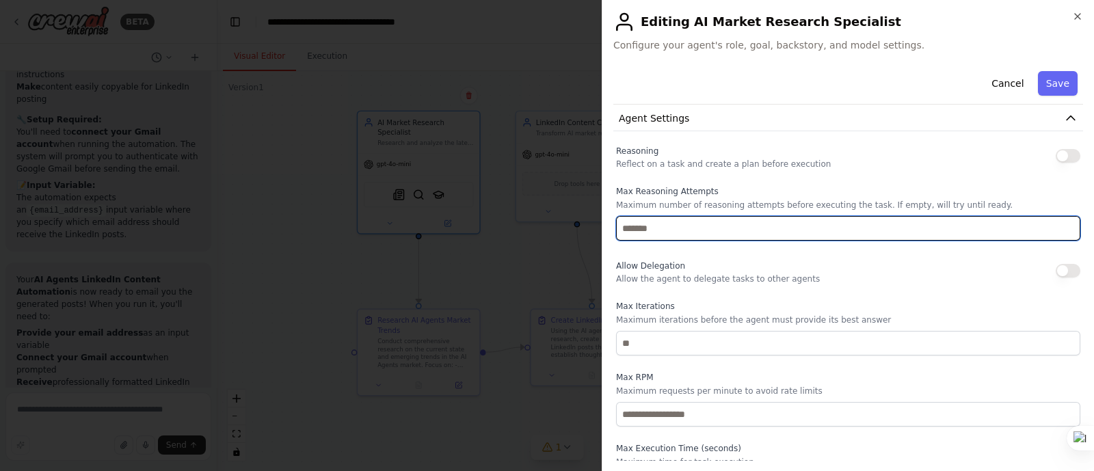
click at [1055, 224] on input "*" at bounding box center [848, 228] width 464 height 25
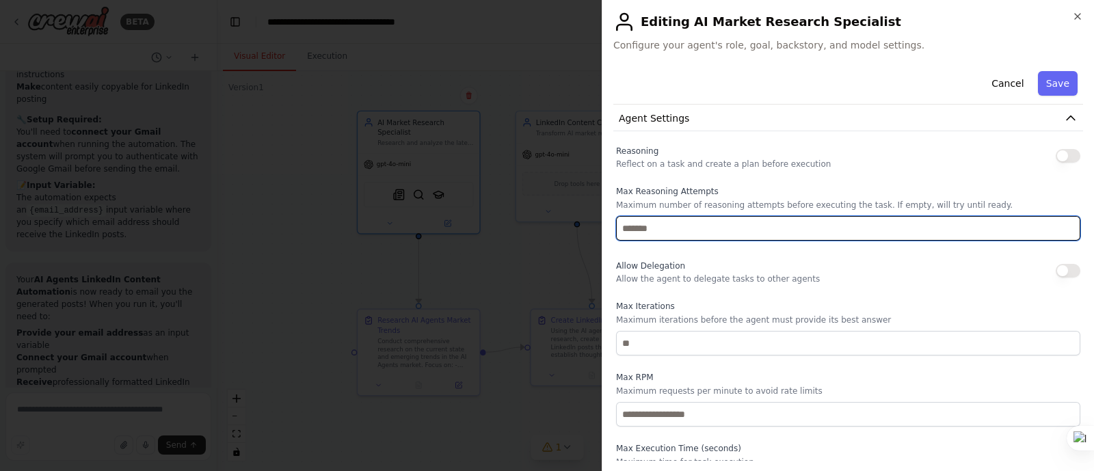
click at [1054, 224] on input "**" at bounding box center [848, 228] width 464 height 25
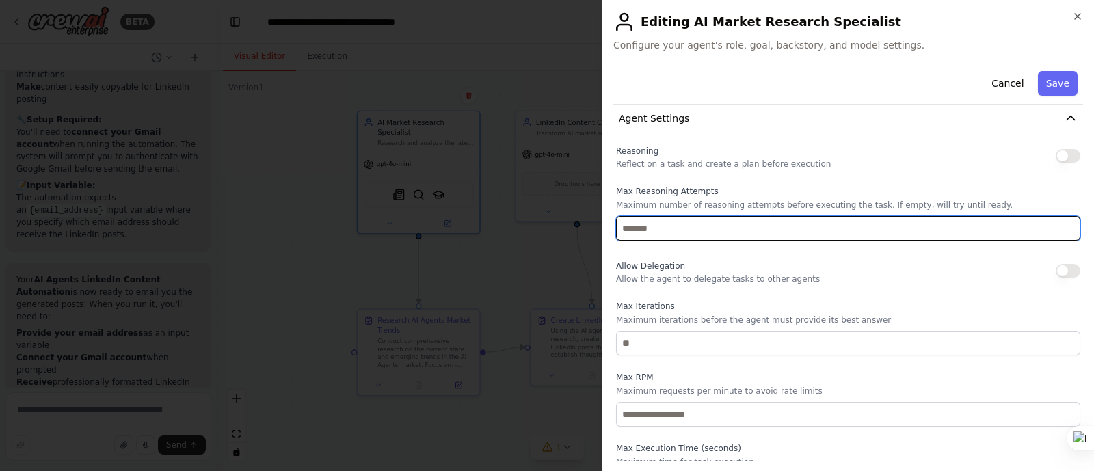
click at [1054, 224] on input "**" at bounding box center [848, 228] width 464 height 25
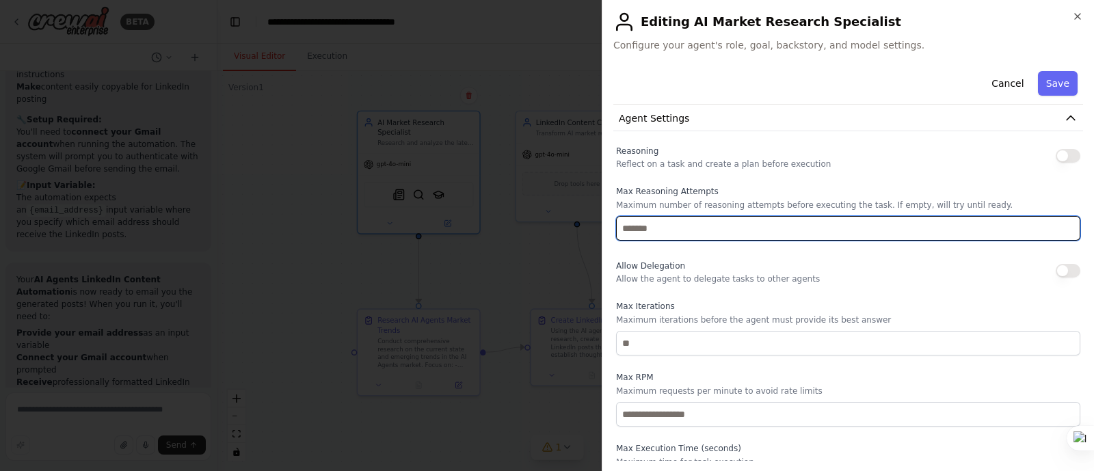
type input "**"
click at [1054, 224] on input "**" at bounding box center [848, 228] width 464 height 25
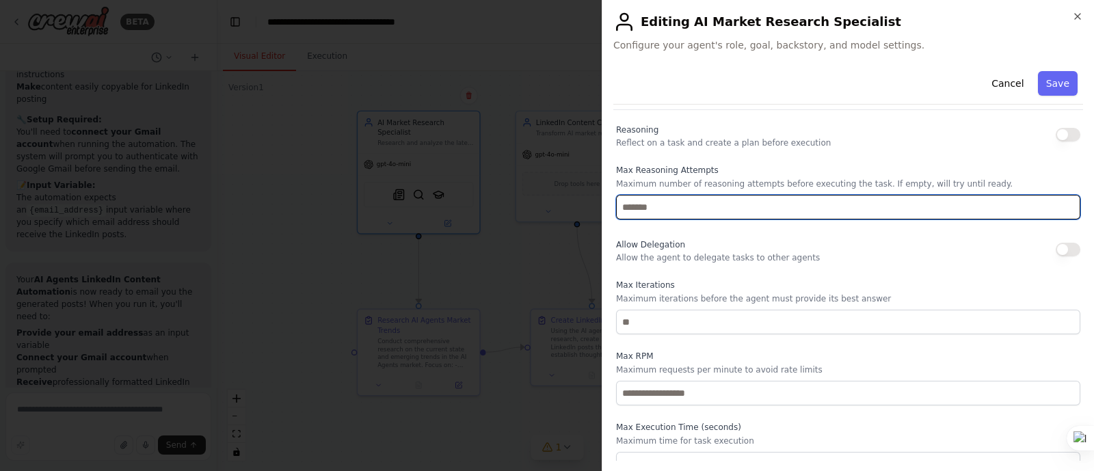
scroll to position [543, 0]
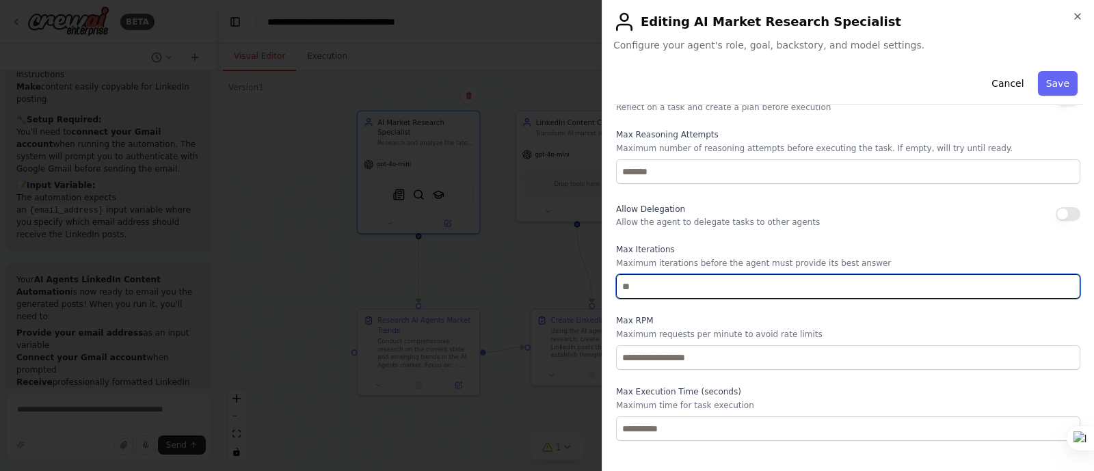
click at [785, 288] on input "number" at bounding box center [848, 286] width 464 height 25
type input "*"
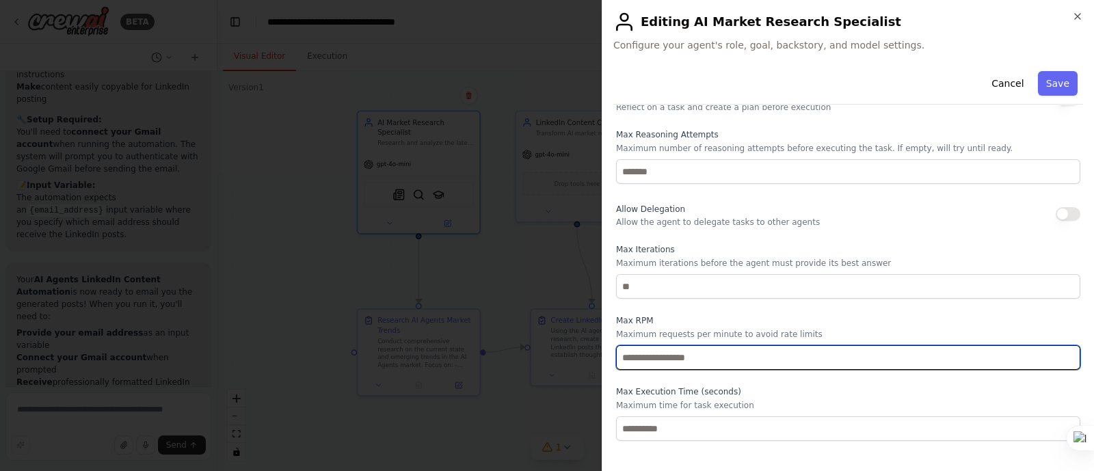
click at [814, 360] on input "number" at bounding box center [848, 357] width 464 height 25
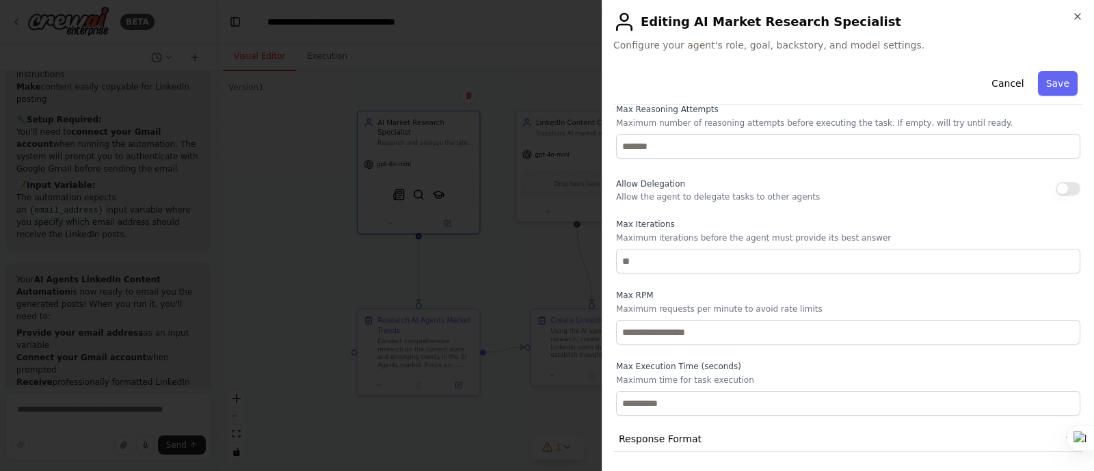
scroll to position [568, 0]
click at [899, 462] on div "**********" at bounding box center [848, 235] width 492 height 471
click at [663, 432] on span "Response Format" at bounding box center [660, 439] width 83 height 14
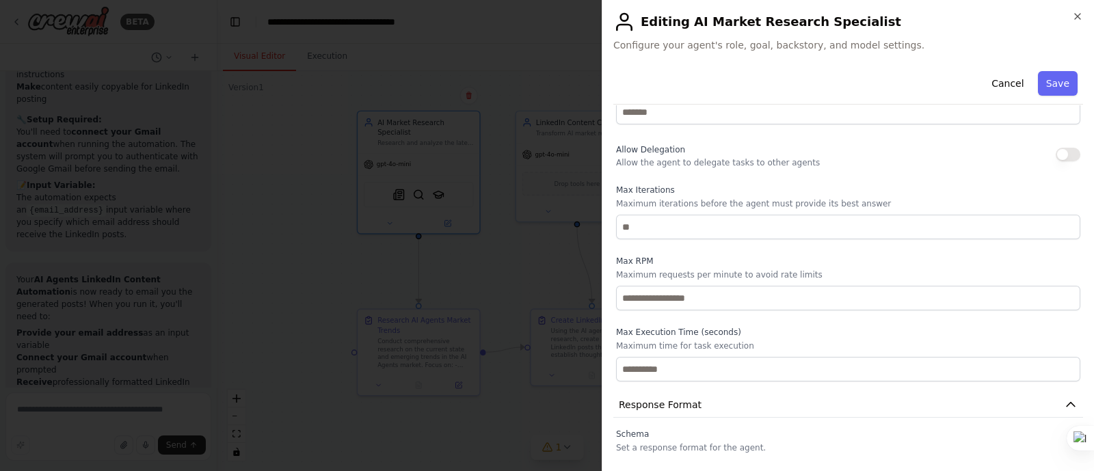
scroll to position [632, 0]
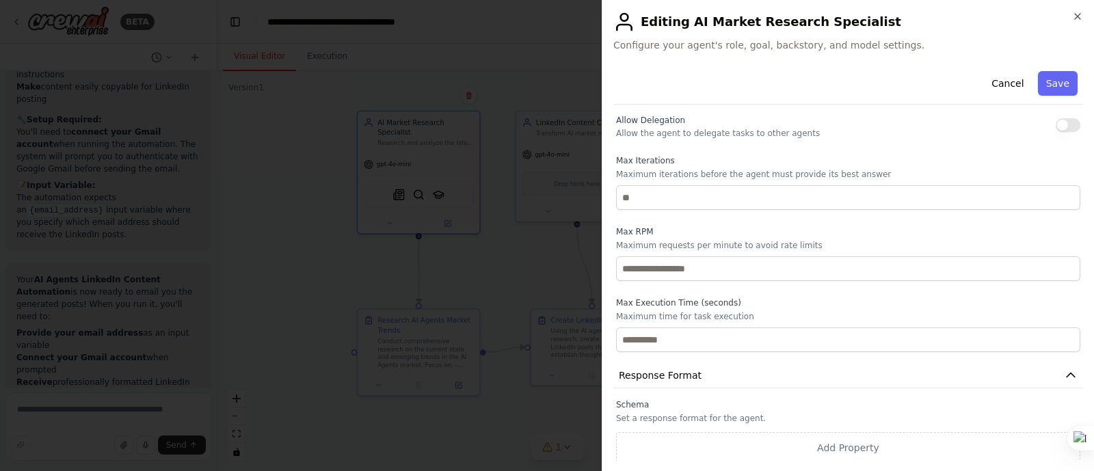
click at [685, 413] on p "Set a response format for the agent." at bounding box center [848, 418] width 464 height 11
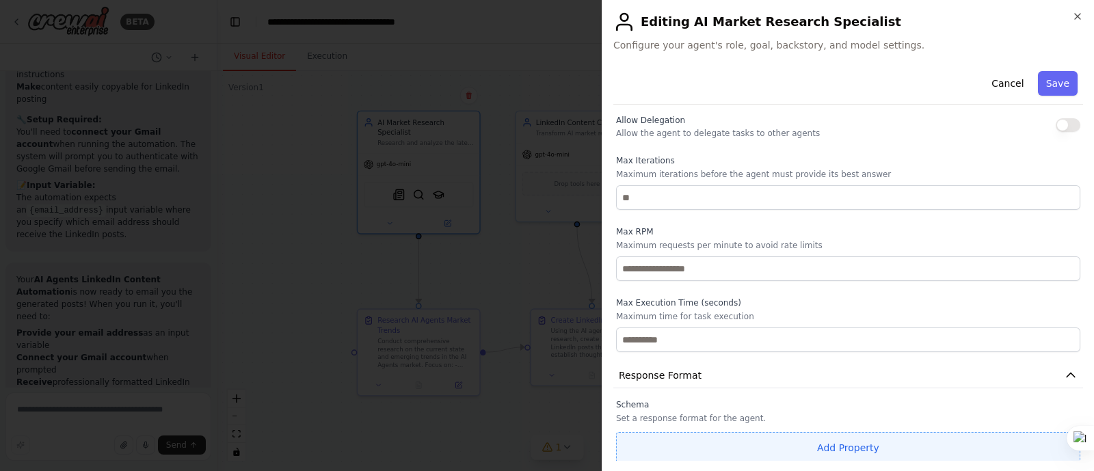
click at [800, 446] on button "Add Property" at bounding box center [848, 447] width 464 height 31
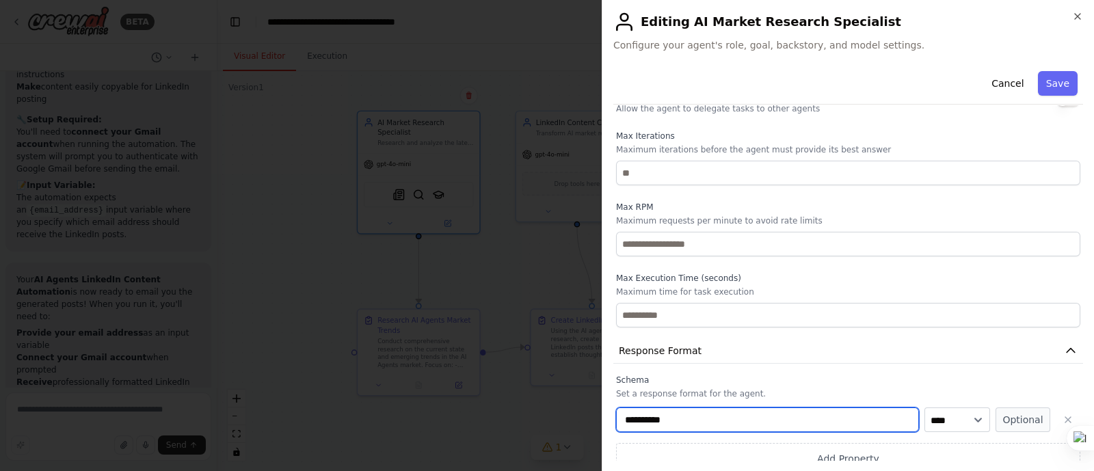
scroll to position [667, 0]
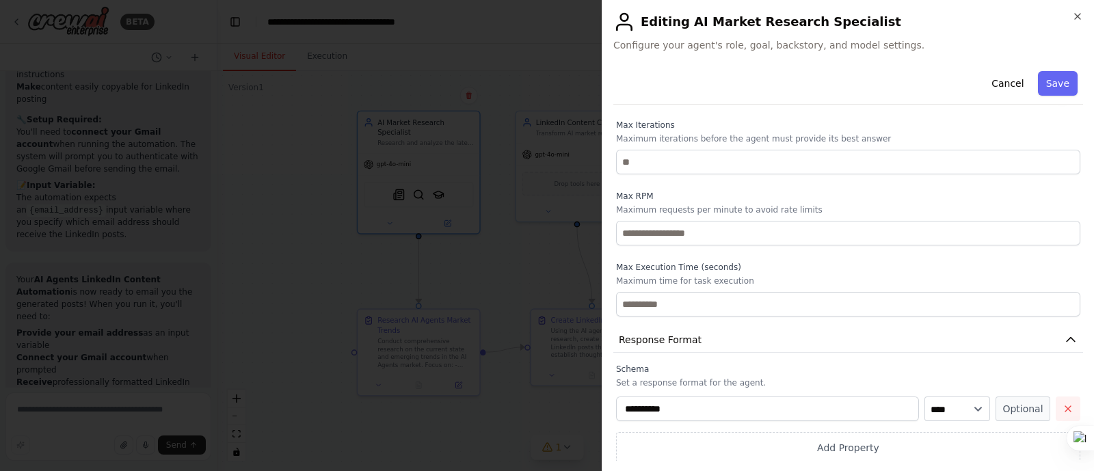
click at [1056, 406] on button "button" at bounding box center [1068, 409] width 25 height 25
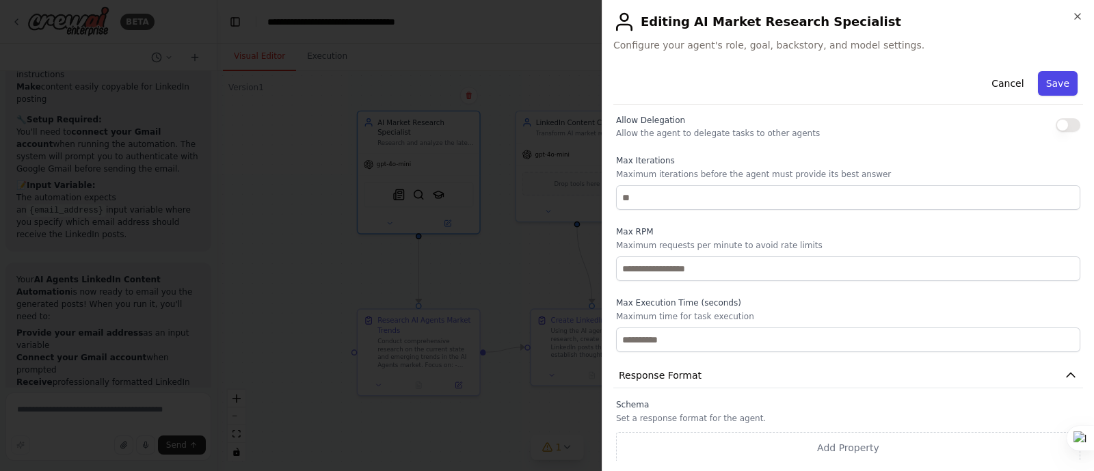
click at [1043, 93] on button "Save" at bounding box center [1058, 83] width 40 height 25
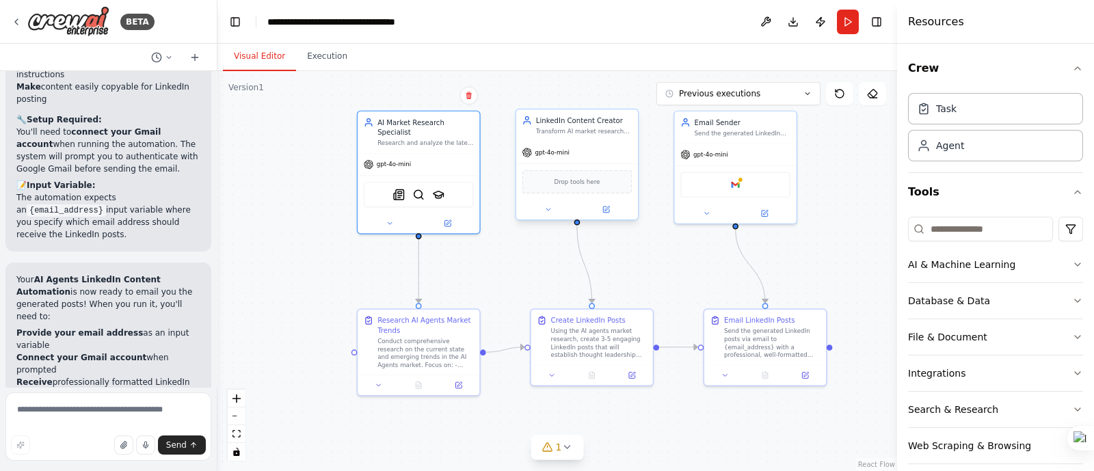
click at [588, 182] on span "Drop tools here" at bounding box center [577, 182] width 46 height 10
click at [591, 150] on div "gpt-4o-mini" at bounding box center [577, 153] width 122 height 22
click at [606, 207] on icon at bounding box center [606, 208] width 5 height 5
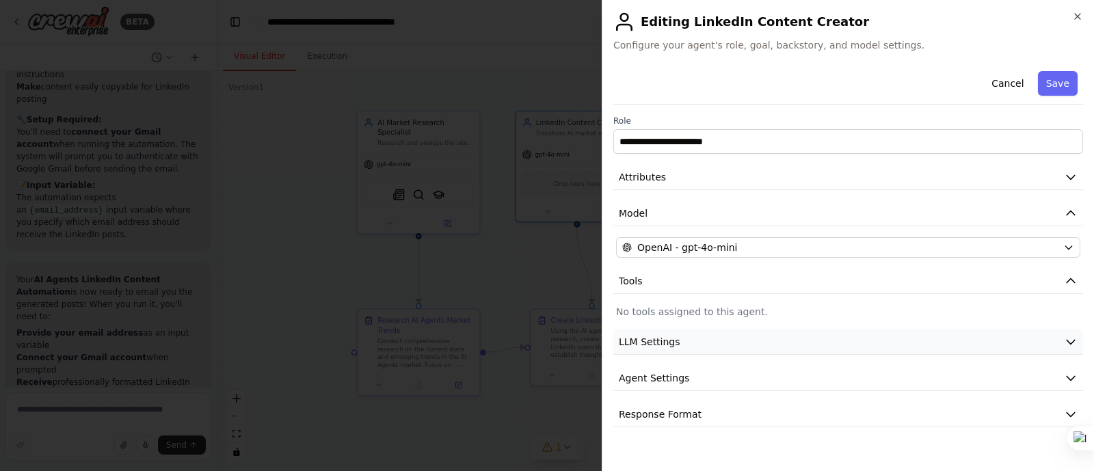
click at [755, 346] on button "LLM Settings" at bounding box center [848, 342] width 470 height 25
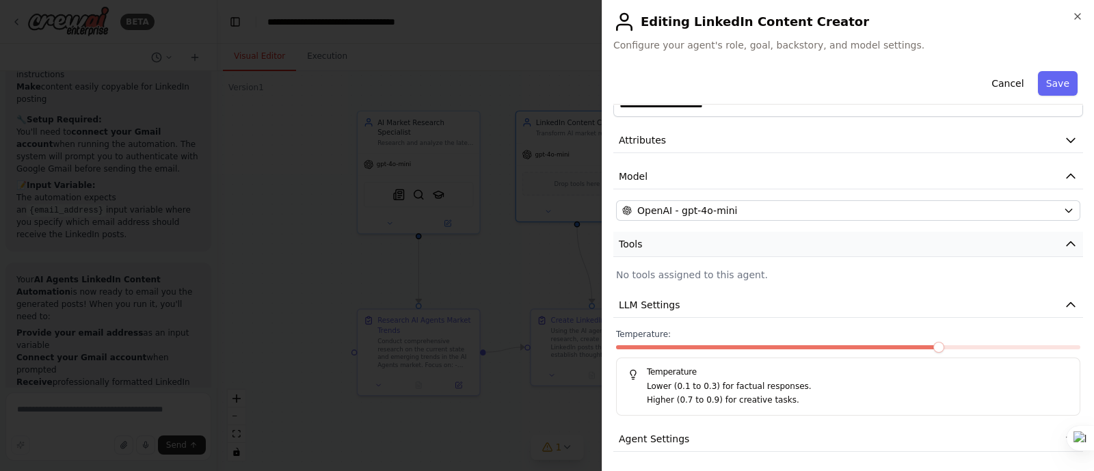
scroll to position [74, 0]
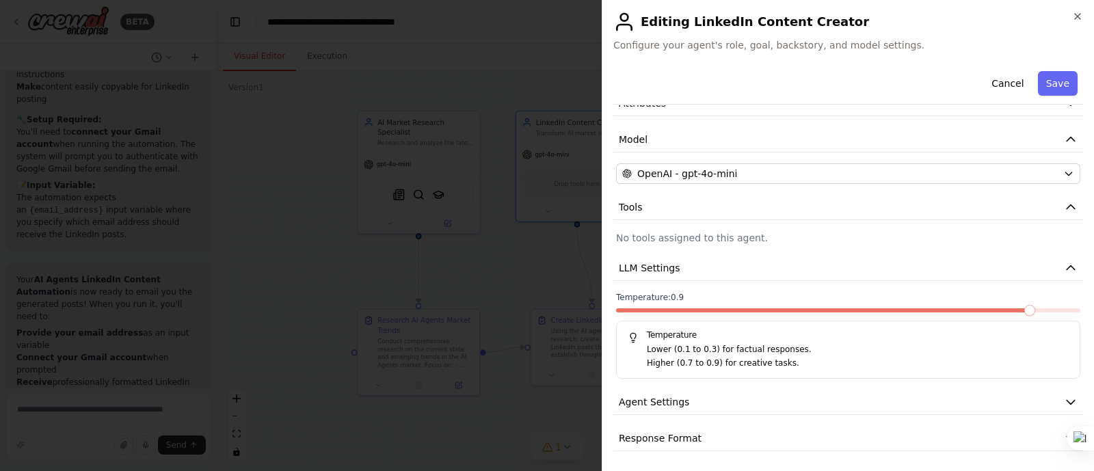
click at [1024, 312] on span at bounding box center [1029, 310] width 11 height 11
click at [769, 395] on button "Agent Settings" at bounding box center [848, 402] width 470 height 25
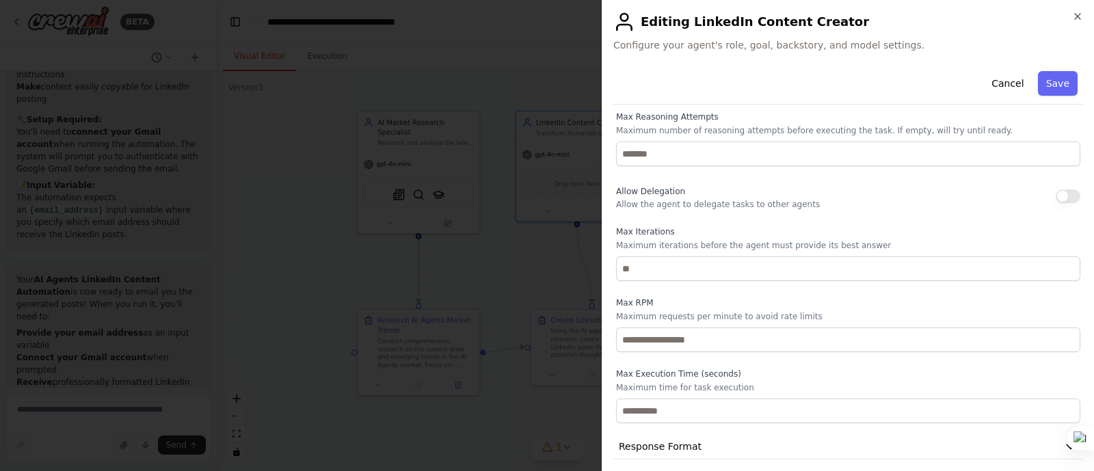
scroll to position [440, 0]
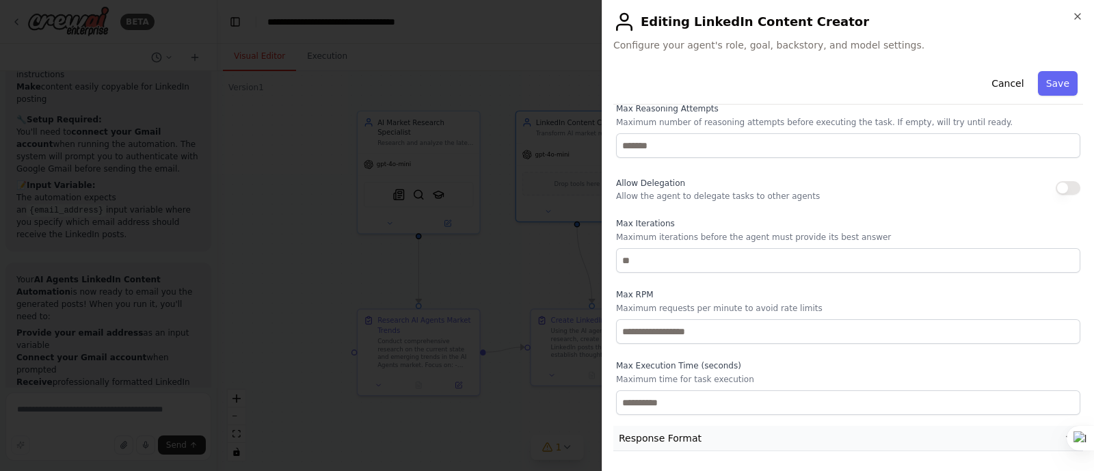
click at [750, 441] on button "Response Format" at bounding box center [848, 438] width 470 height 25
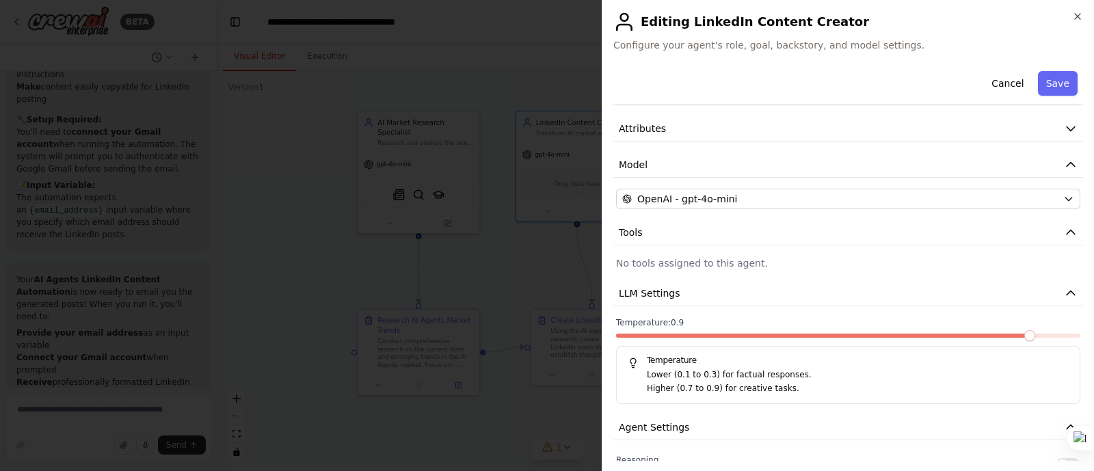
scroll to position [0, 0]
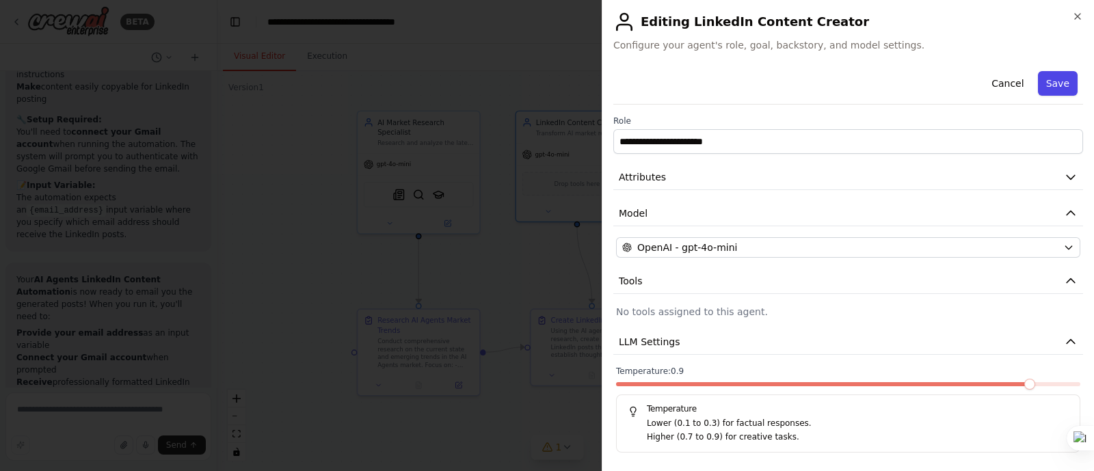
click at [1038, 75] on button "Save" at bounding box center [1058, 83] width 40 height 25
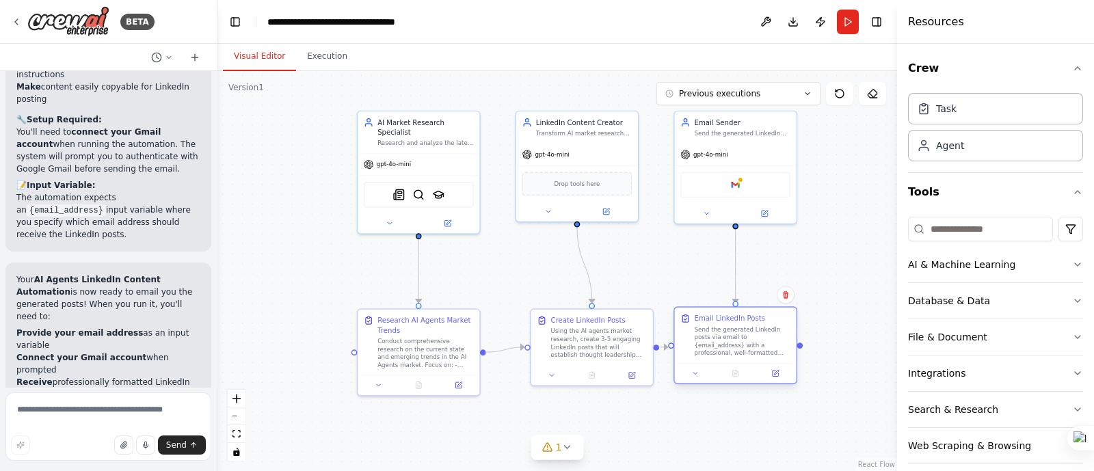
drag, startPoint x: 777, startPoint y: 323, endPoint x: 745, endPoint y: 326, distance: 31.6
click at [745, 326] on div "Email LinkedIn Posts Send the generated LinkedIn posts via email to {email_addr…" at bounding box center [743, 336] width 96 height 44
click at [581, 184] on span "Drop tools here" at bounding box center [577, 182] width 46 height 10
click at [565, 192] on div "Drop tools here" at bounding box center [577, 182] width 110 height 24
click at [603, 215] on div at bounding box center [577, 210] width 122 height 20
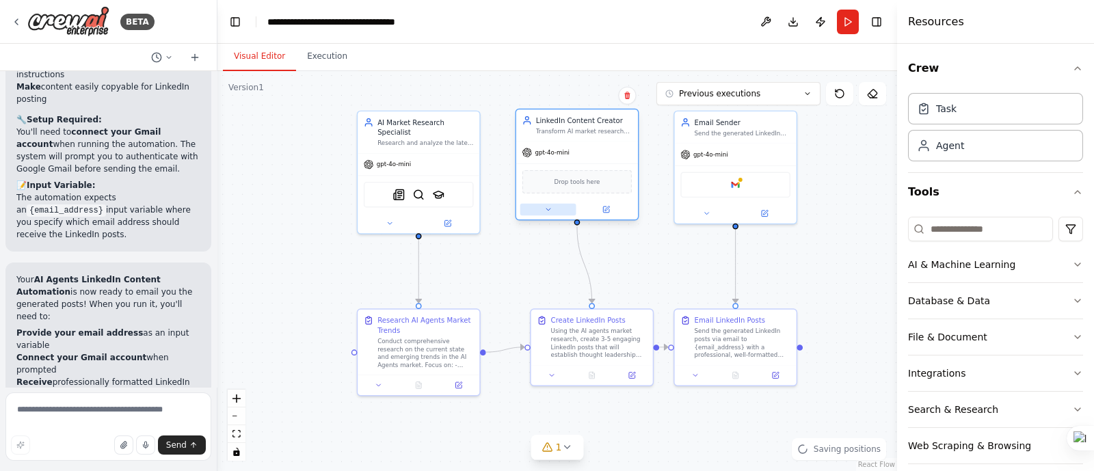
click at [542, 213] on button at bounding box center [548, 210] width 56 height 12
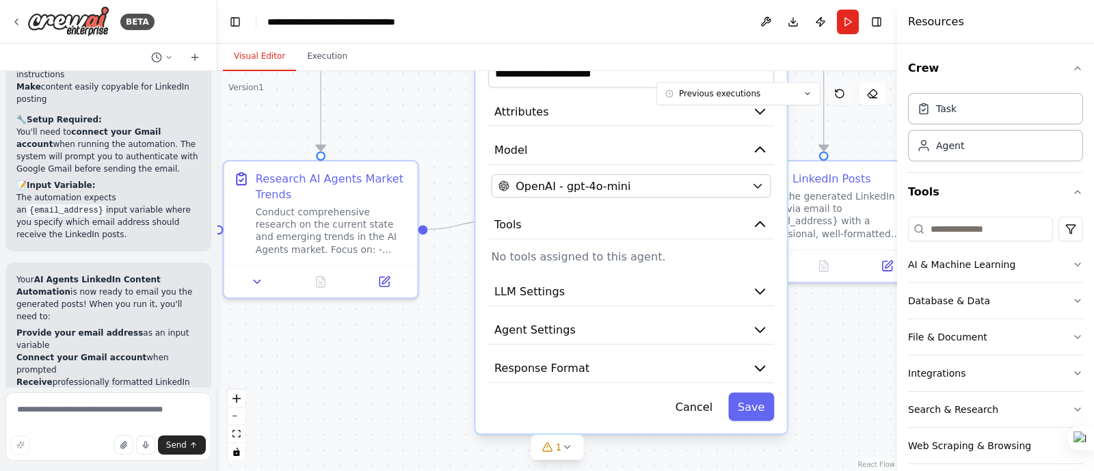
drag, startPoint x: 834, startPoint y: 267, endPoint x: 844, endPoint y: 97, distance: 169.8
click at [844, 97] on div "Version 1 Previous executions Show Tools Hide Agents .deletable-edge-delete-btn…" at bounding box center [557, 271] width 680 height 400
click at [715, 340] on button "Agent Settings" at bounding box center [631, 329] width 286 height 29
click at [766, 329] on icon "button" at bounding box center [760, 329] width 16 height 16
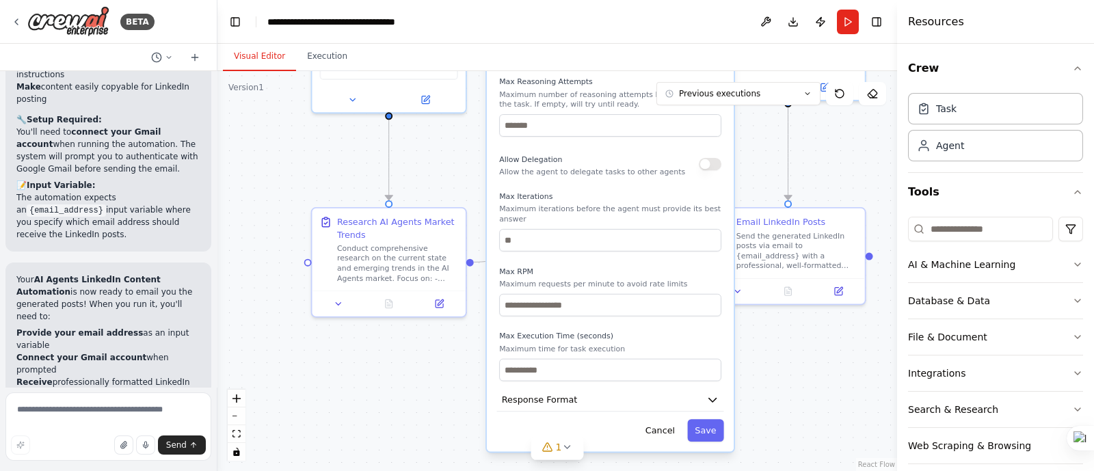
drag, startPoint x: 684, startPoint y: 397, endPoint x: 652, endPoint y: 63, distance: 335.2
click at [652, 63] on div "**********" at bounding box center [557, 257] width 680 height 427
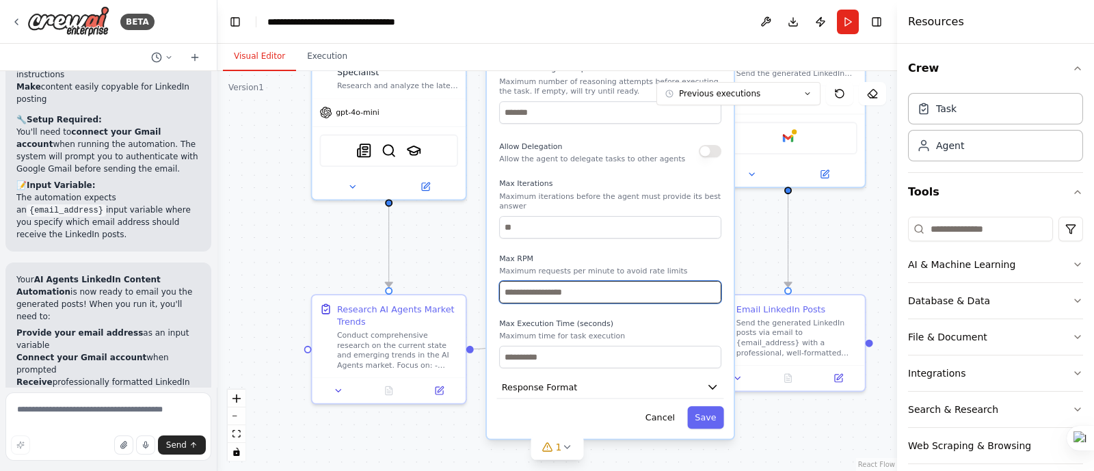
drag, startPoint x: 648, startPoint y: 235, endPoint x: 659, endPoint y: 186, distance: 49.9
click at [659, 186] on div "Reasoning Reflect on a task and create a plan before execution Max Reasoning At…" at bounding box center [610, 196] width 222 height 345
click at [706, 377] on button "Response Format" at bounding box center [610, 387] width 227 height 23
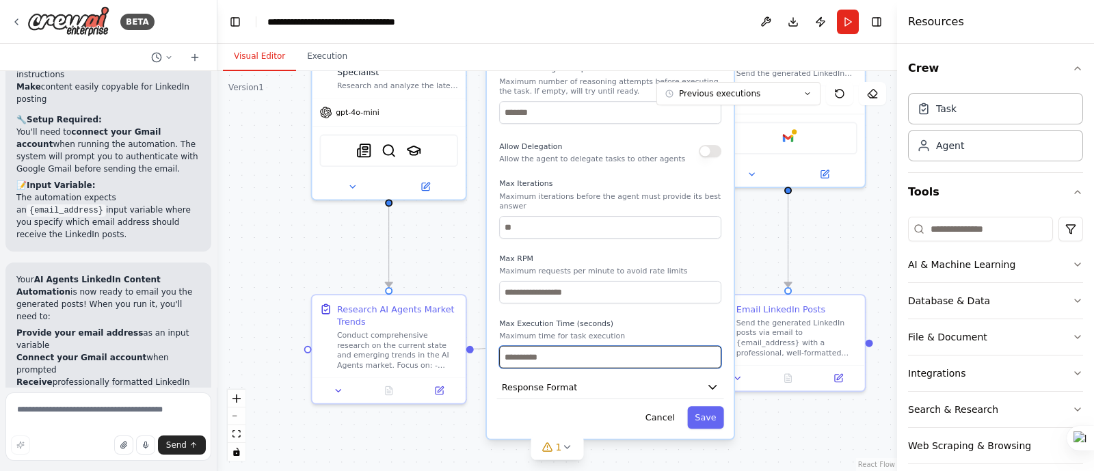
drag, startPoint x: 632, startPoint y: 347, endPoint x: 654, endPoint y: 172, distance: 176.3
click at [654, 172] on div "Reasoning Reflect on a task and create a plan before execution Max Reasoning At…" at bounding box center [610, 196] width 222 height 345
click at [716, 381] on icon "button" at bounding box center [712, 387] width 12 height 12
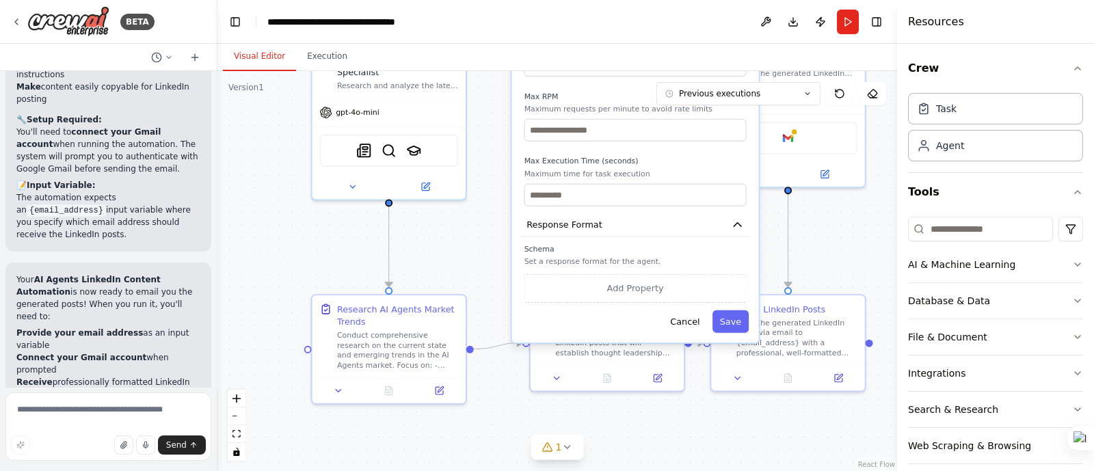
drag, startPoint x: 670, startPoint y: 311, endPoint x: 695, endPoint y: 138, distance: 174.7
click at [695, 157] on label "Max Execution Time (seconds)" at bounding box center [635, 162] width 222 height 10
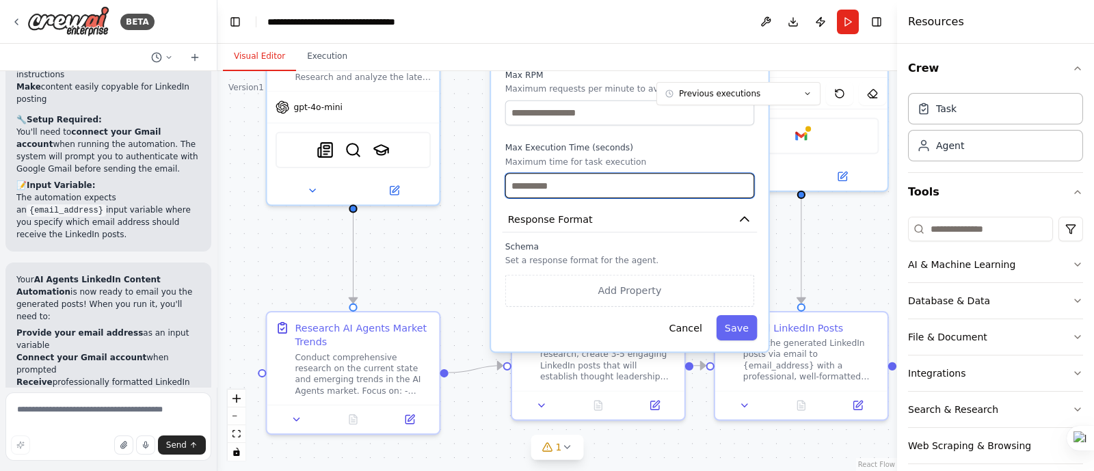
drag, startPoint x: 680, startPoint y: 172, endPoint x: 697, endPoint y: 255, distance: 85.3
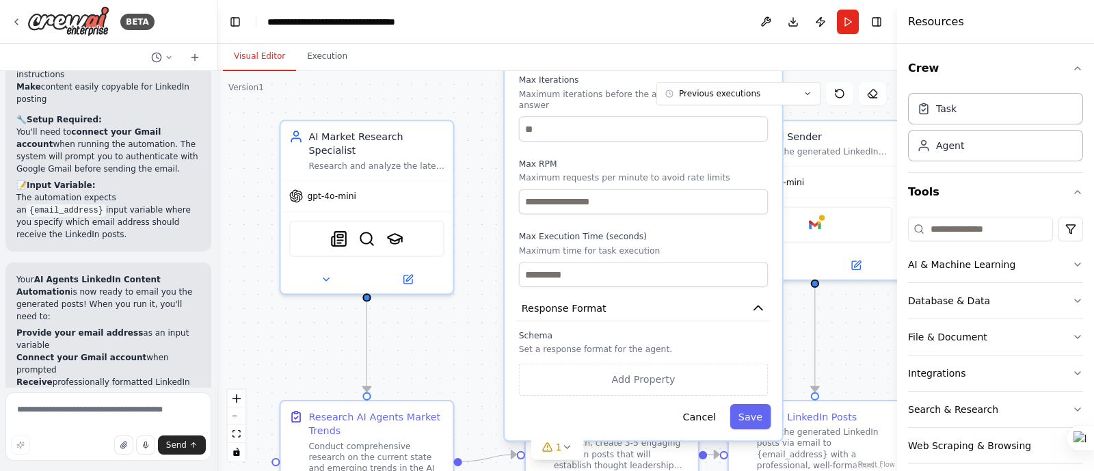
drag, startPoint x: 832, startPoint y: 213, endPoint x: 839, endPoint y: 305, distance: 91.9
click at [846, 308] on div ".deletable-edge-delete-btn { width: 20px; height: 20px; border: 0px solid #ffff…" at bounding box center [557, 271] width 680 height 400
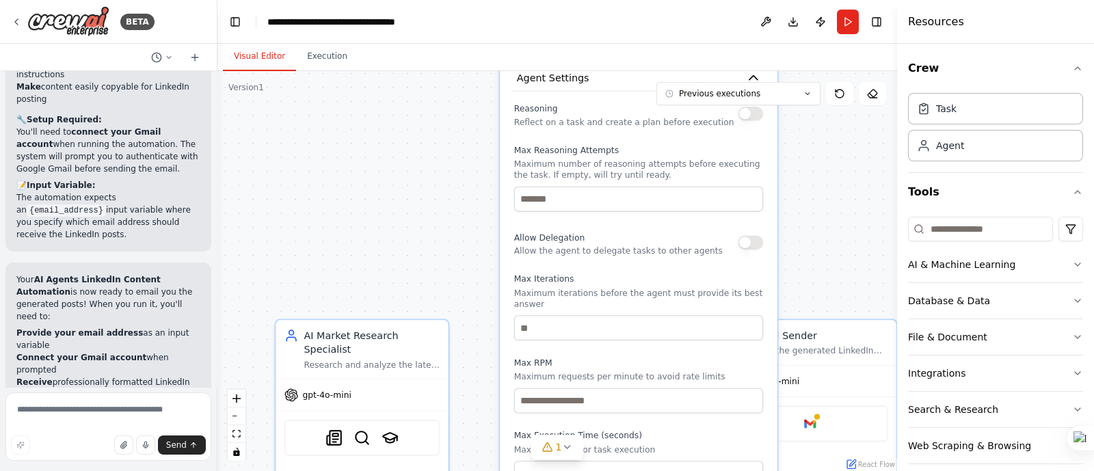
drag, startPoint x: 491, startPoint y: 129, endPoint x: 486, endPoint y: 323, distance: 194.2
click at [486, 323] on div ".deletable-edge-delete-btn { width: 20px; height: 20px; border: 0px solid #ffff…" at bounding box center [557, 271] width 680 height 400
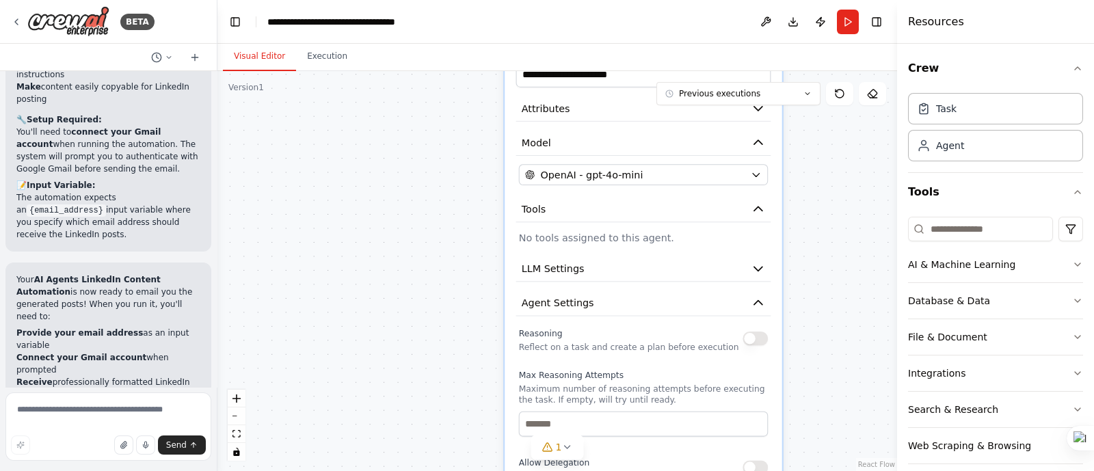
drag, startPoint x: 499, startPoint y: 172, endPoint x: 501, endPoint y: 342, distance: 170.3
click at [501, 342] on div ".deletable-edge-delete-btn { width: 20px; height: 20px; border: 0px solid #ffff…" at bounding box center [557, 271] width 680 height 400
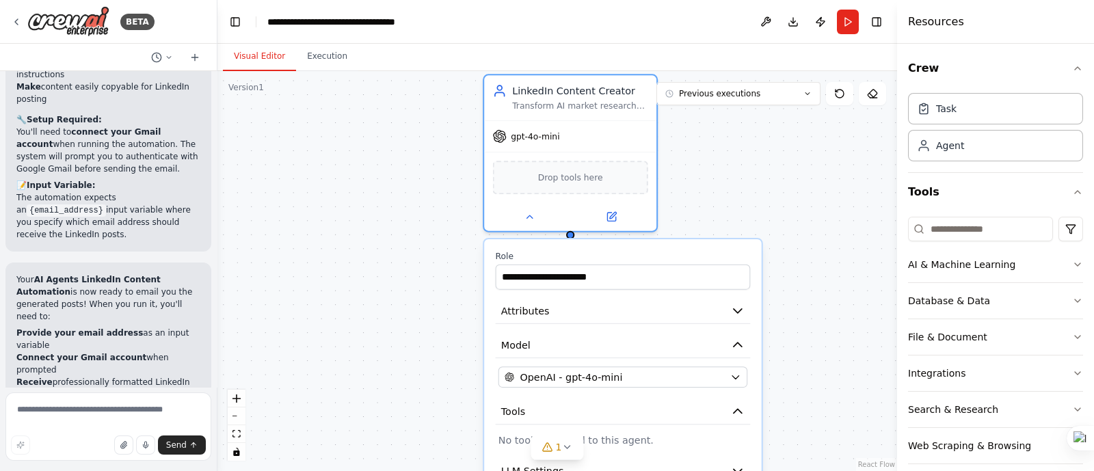
drag, startPoint x: 481, startPoint y: 189, endPoint x: 464, endPoint y: 367, distance: 178.7
click at [464, 371] on div ".deletable-edge-delete-btn { width: 20px; height: 20px; border: 0px solid #ffff…" at bounding box center [557, 271] width 680 height 400
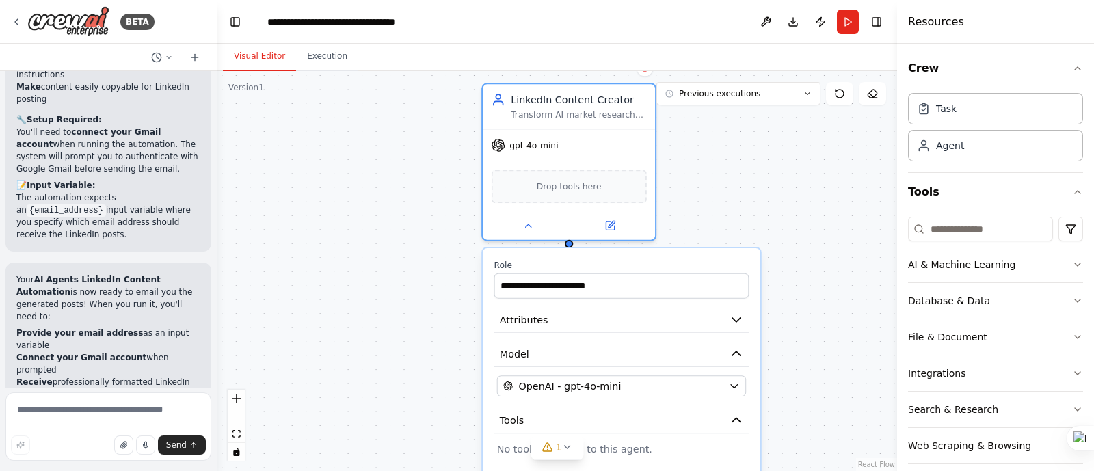
drag, startPoint x: 459, startPoint y: 321, endPoint x: 455, endPoint y: 350, distance: 29.0
click at [455, 350] on div ".deletable-edge-delete-btn { width: 20px; height: 20px; border: 0px solid #ffff…" at bounding box center [557, 271] width 680 height 400
click at [825, 243] on div ".deletable-edge-delete-btn { width: 20px; height: 20px; border: 0px solid #ffff…" at bounding box center [557, 271] width 680 height 400
click at [749, 315] on button "Attributes" at bounding box center [621, 320] width 255 height 26
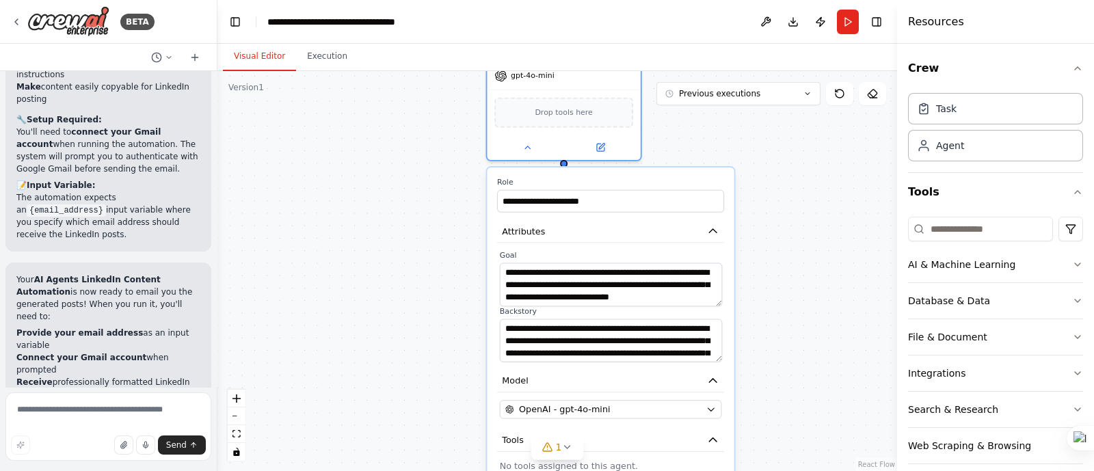
drag, startPoint x: 709, startPoint y: 263, endPoint x: 673, endPoint y: 165, distance: 104.3
click at [673, 178] on label "Role" at bounding box center [610, 183] width 227 height 10
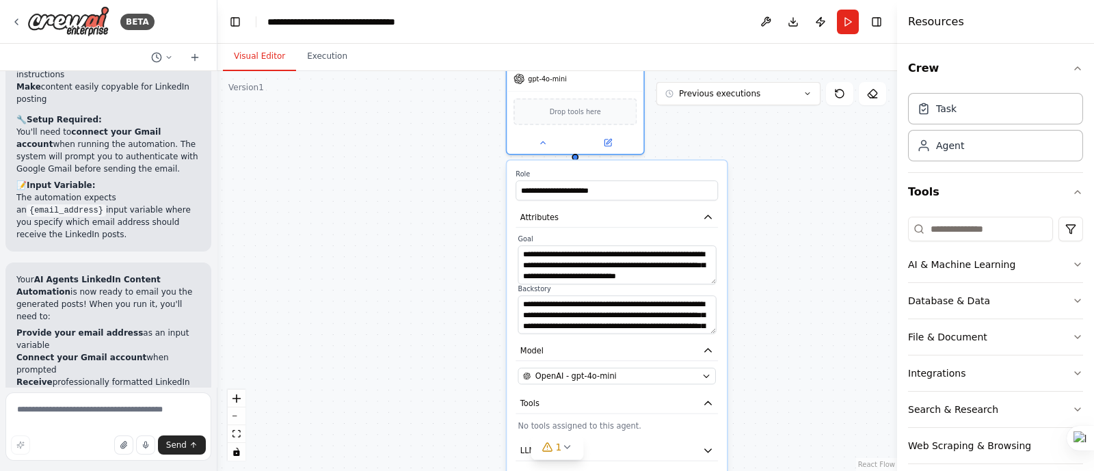
click at [401, 251] on div ".deletable-edge-delete-btn { width: 20px; height: 20px; border: 0px solid #ffff…" at bounding box center [557, 271] width 680 height 400
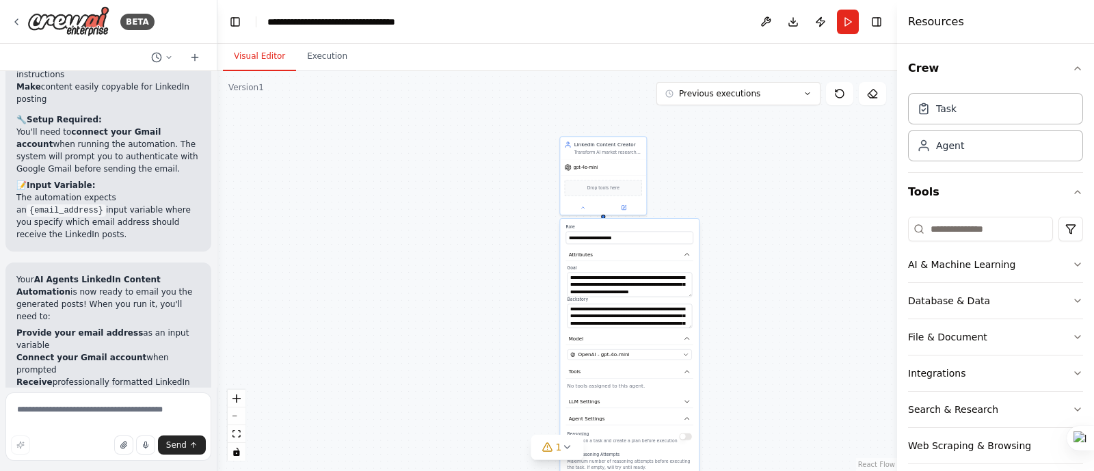
click at [810, 221] on div ".deletable-edge-delete-btn { width: 20px; height: 20px; border: 0px solid #ffff…" at bounding box center [557, 271] width 680 height 400
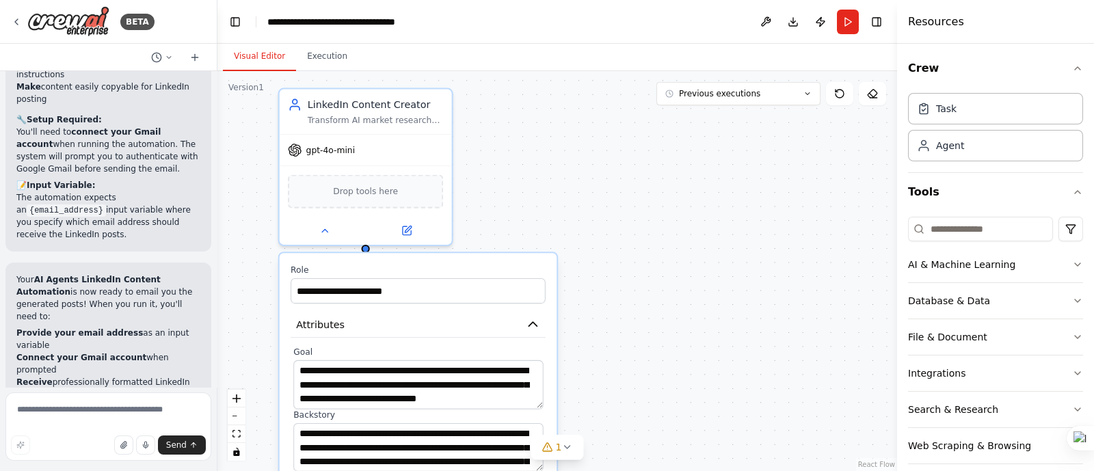
drag, startPoint x: 708, startPoint y: 183, endPoint x: 576, endPoint y: 184, distance: 132.0
click at [576, 184] on div ".deletable-edge-delete-btn { width: 20px; height: 20px; border: 0px solid #ffff…" at bounding box center [557, 271] width 680 height 400
click at [709, 210] on div ".deletable-edge-delete-btn { width: 20px; height: 20px; border: 0px solid #ffff…" at bounding box center [557, 271] width 680 height 400
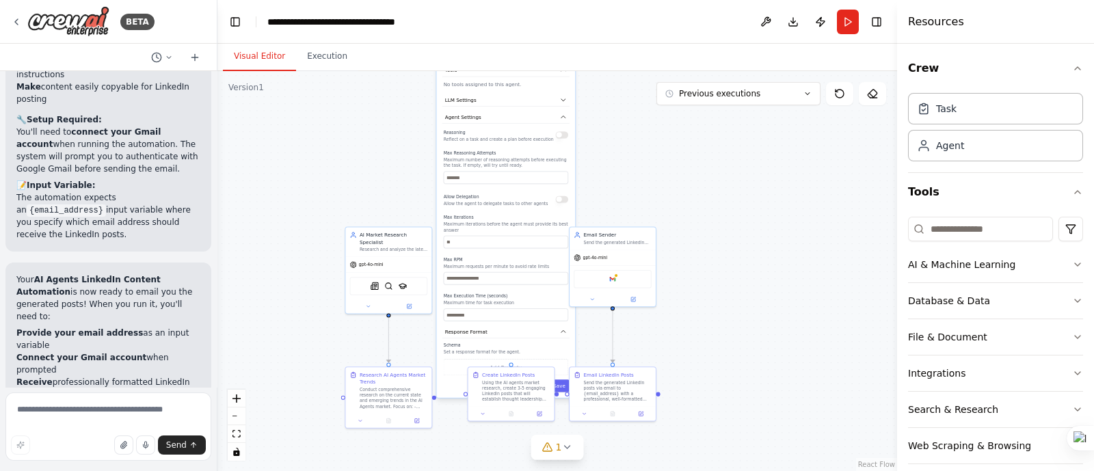
drag, startPoint x: 726, startPoint y: 340, endPoint x: 677, endPoint y: 49, distance: 294.7
click at [677, 49] on div "**********" at bounding box center [557, 257] width 680 height 427
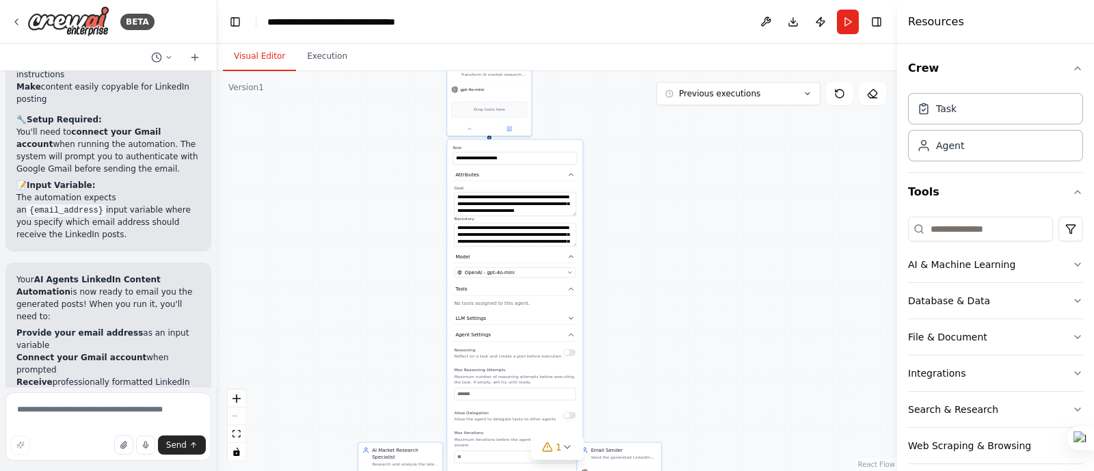
drag, startPoint x: 664, startPoint y: 170, endPoint x: 668, endPoint y: 377, distance: 207.2
click at [668, 377] on div ".deletable-edge-delete-btn { width: 20px; height: 20px; border: 0px solid #ffff…" at bounding box center [557, 271] width 680 height 400
click at [466, 125] on button at bounding box center [469, 127] width 39 height 8
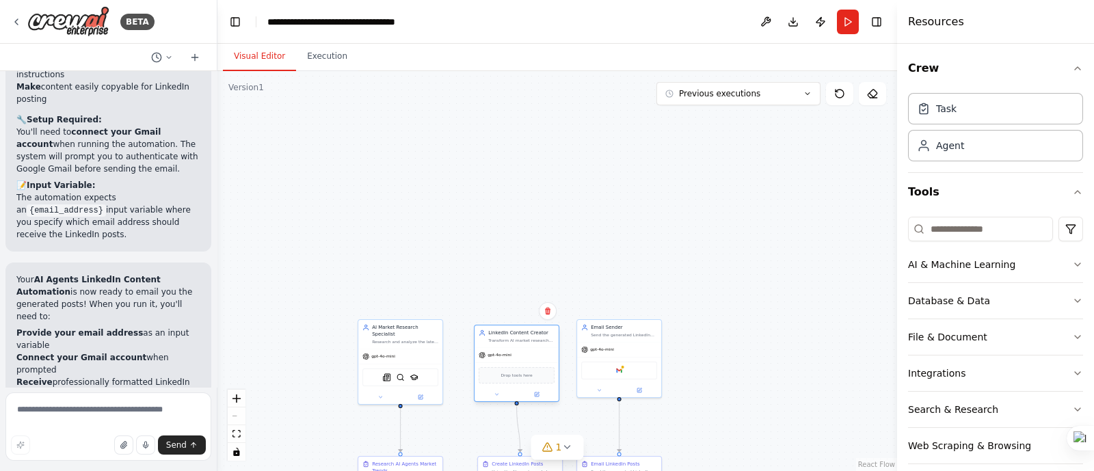
drag, startPoint x: 514, startPoint y: 90, endPoint x: 539, endPoint y: 357, distance: 267.9
click at [539, 357] on div "gpt-4o-mini" at bounding box center [517, 354] width 84 height 15
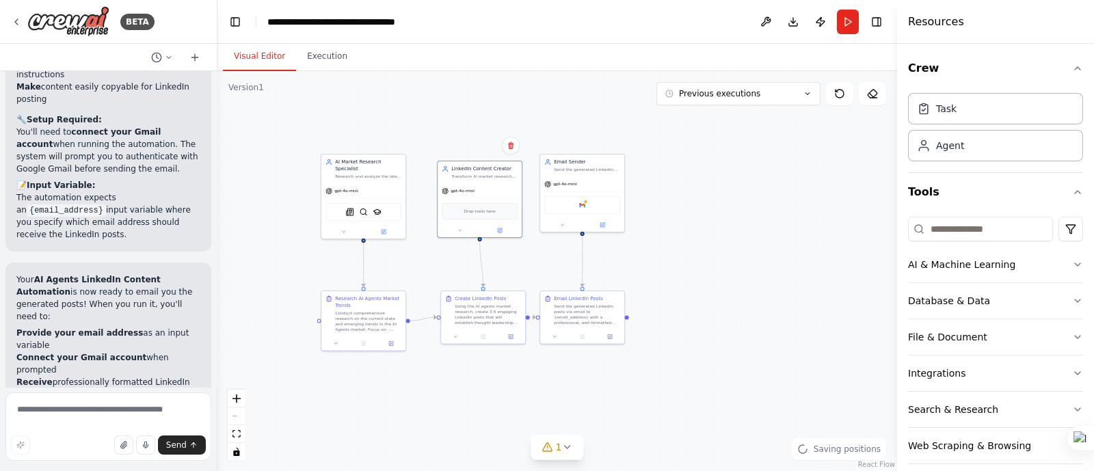
drag, startPoint x: 743, startPoint y: 347, endPoint x: 706, endPoint y: 181, distance: 169.5
click at [706, 181] on div ".deletable-edge-delete-btn { width: 20px; height: 20px; border: 0px solid #ffff…" at bounding box center [557, 271] width 680 height 400
click at [840, 21] on button "Run" at bounding box center [848, 22] width 22 height 25
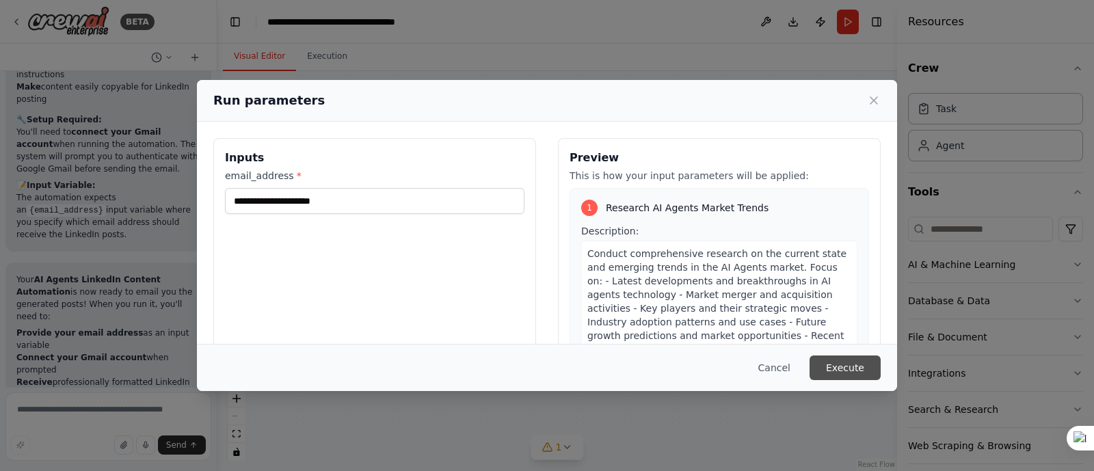
click at [855, 371] on button "Execute" at bounding box center [845, 368] width 71 height 25
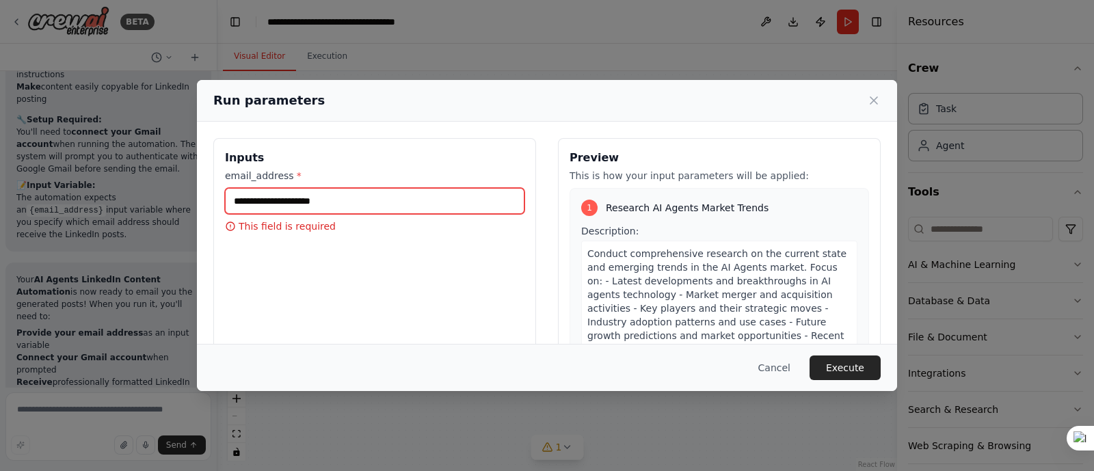
click at [389, 199] on input "email_address *" at bounding box center [374, 201] width 299 height 26
type input "**********"
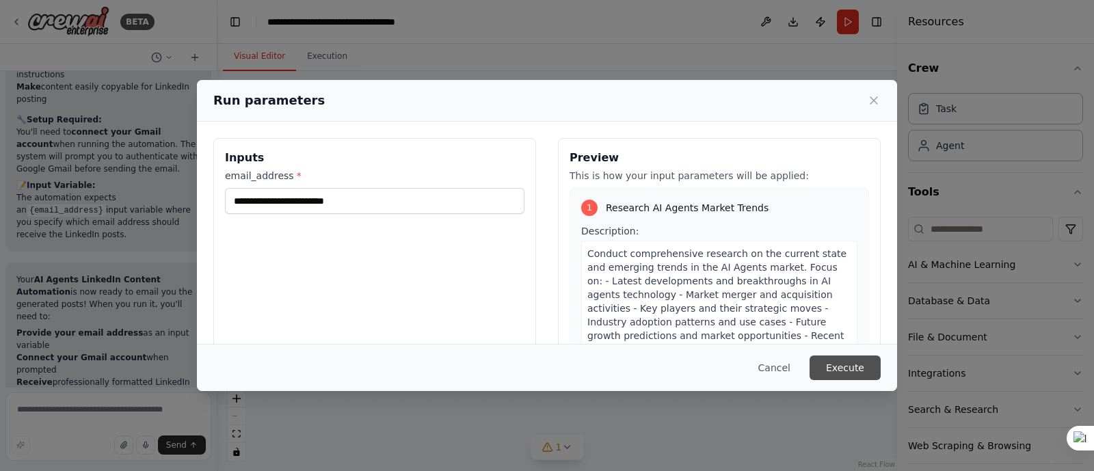
click at [854, 362] on button "Execute" at bounding box center [845, 368] width 71 height 25
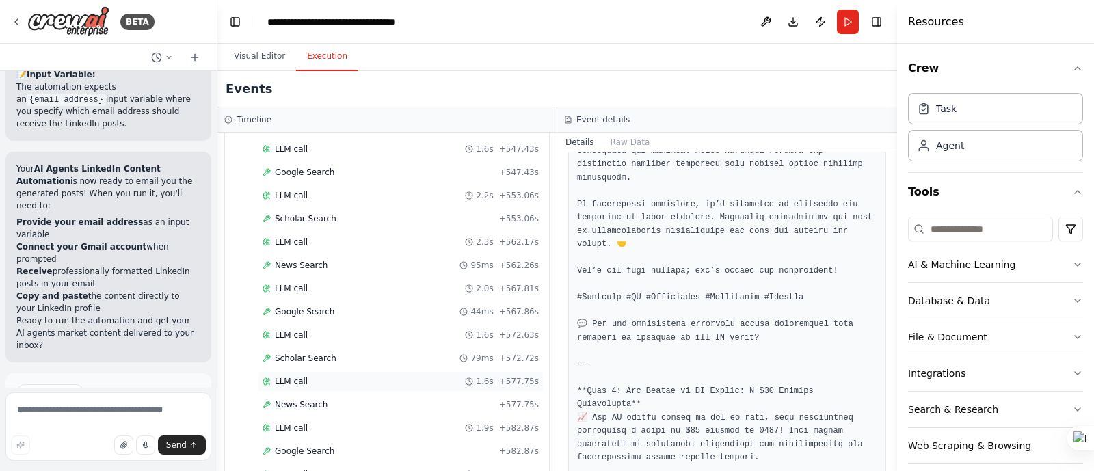
scroll to position [5480, 0]
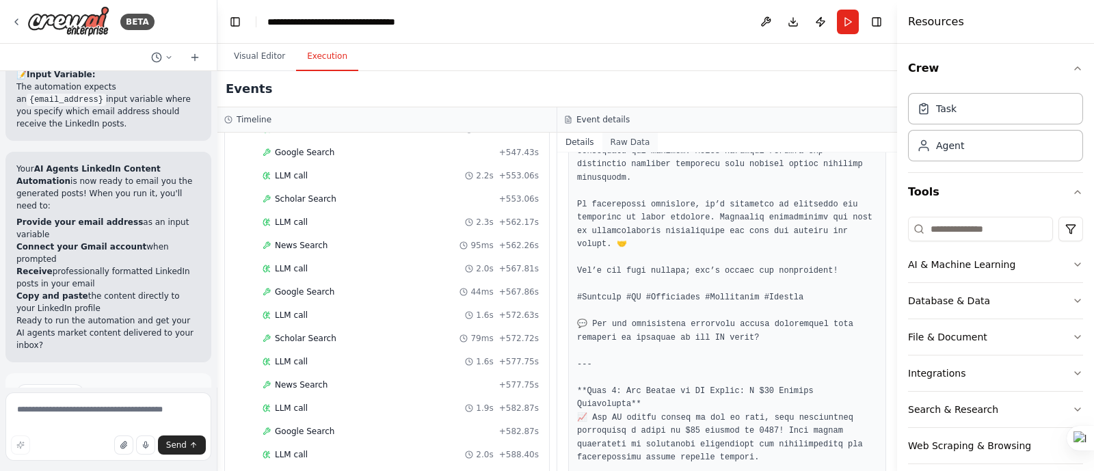
click at [617, 143] on button "Raw Data" at bounding box center [630, 142] width 56 height 19
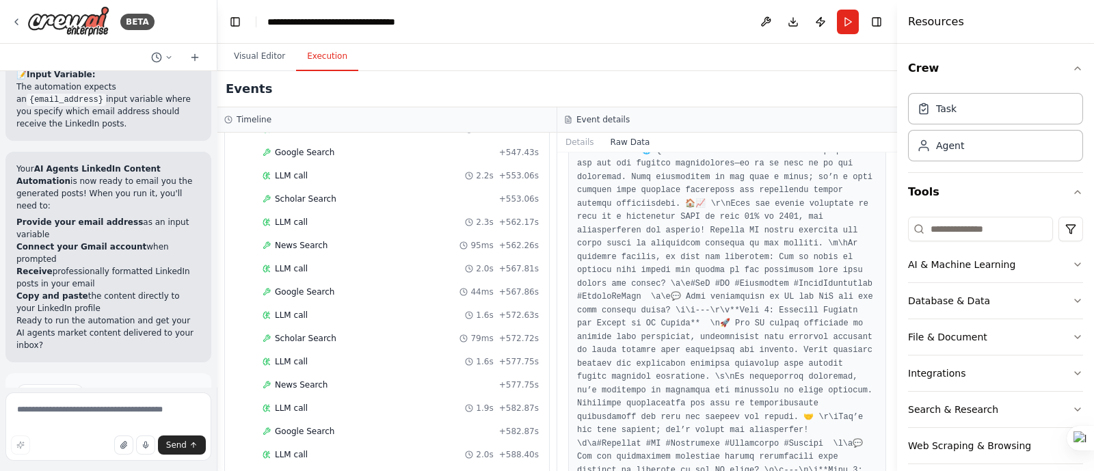
scroll to position [1139, 0]
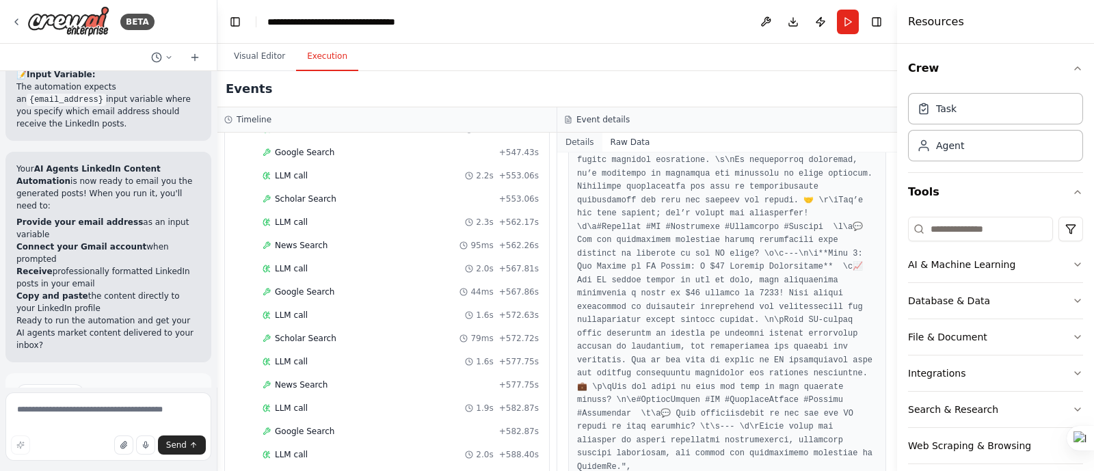
click at [583, 147] on button "Details" at bounding box center [579, 142] width 45 height 19
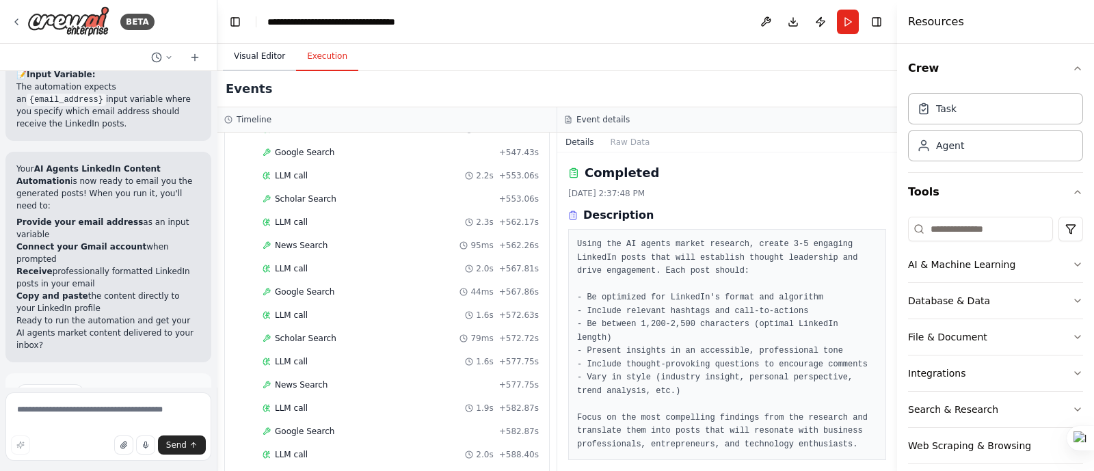
click at [267, 55] on button "Visual Editor" at bounding box center [259, 56] width 73 height 29
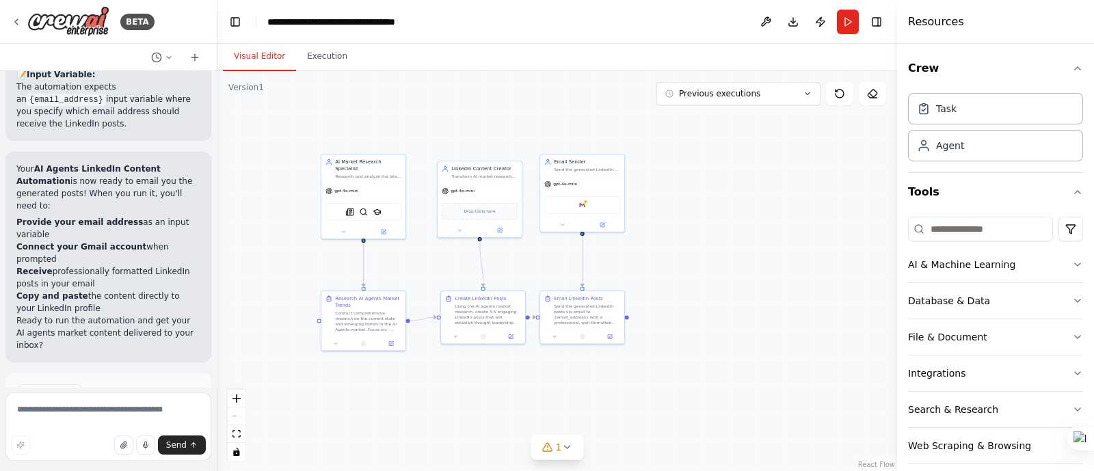
click at [770, 288] on div ".deletable-edge-delete-btn { width: 20px; height: 20px; border: 0px solid #ffff…" at bounding box center [557, 271] width 680 height 400
